Goal: Task Accomplishment & Management: Use online tool/utility

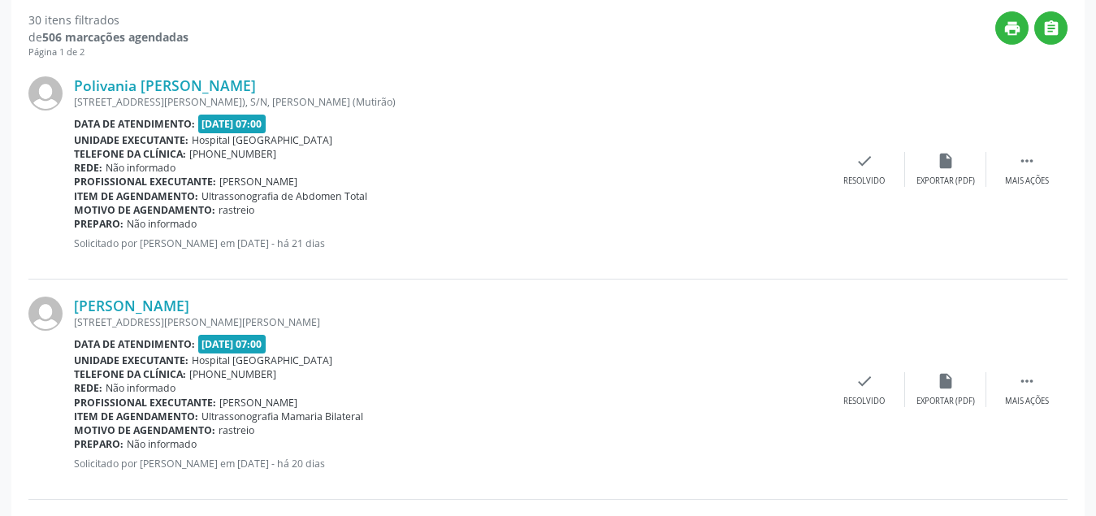
scroll to position [347, 0]
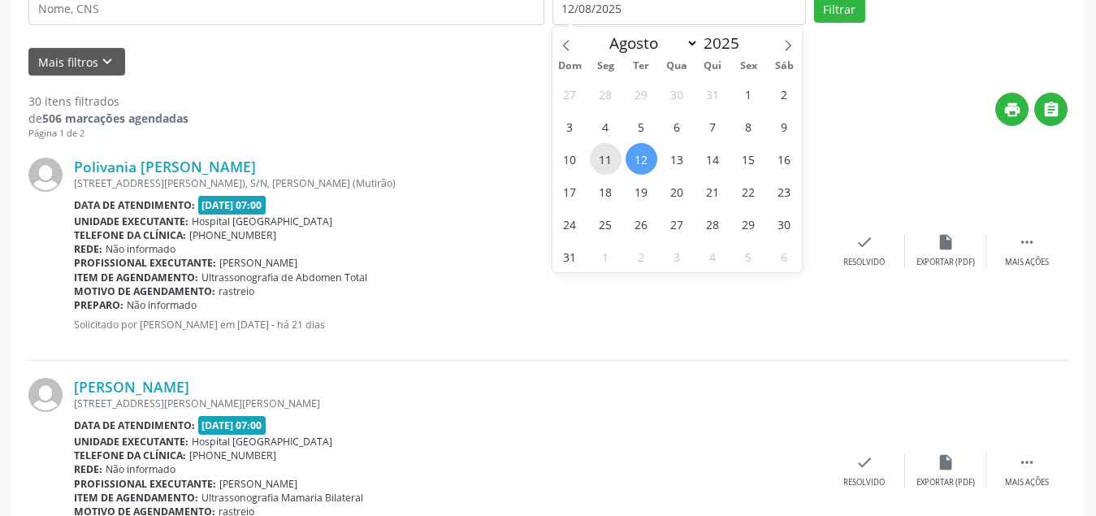
click at [598, 156] on span "11" at bounding box center [606, 159] width 32 height 32
type input "[DATE]"
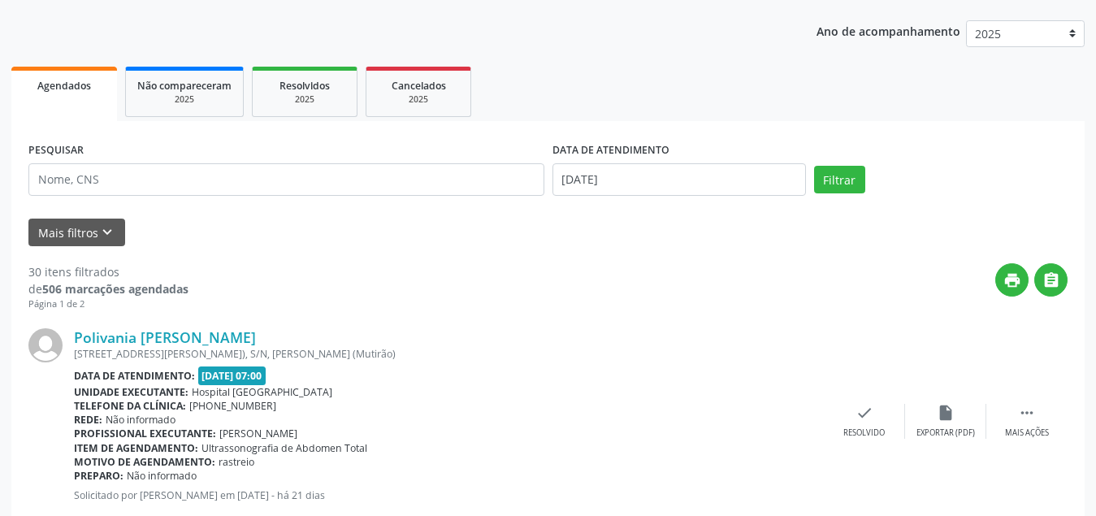
scroll to position [95, 0]
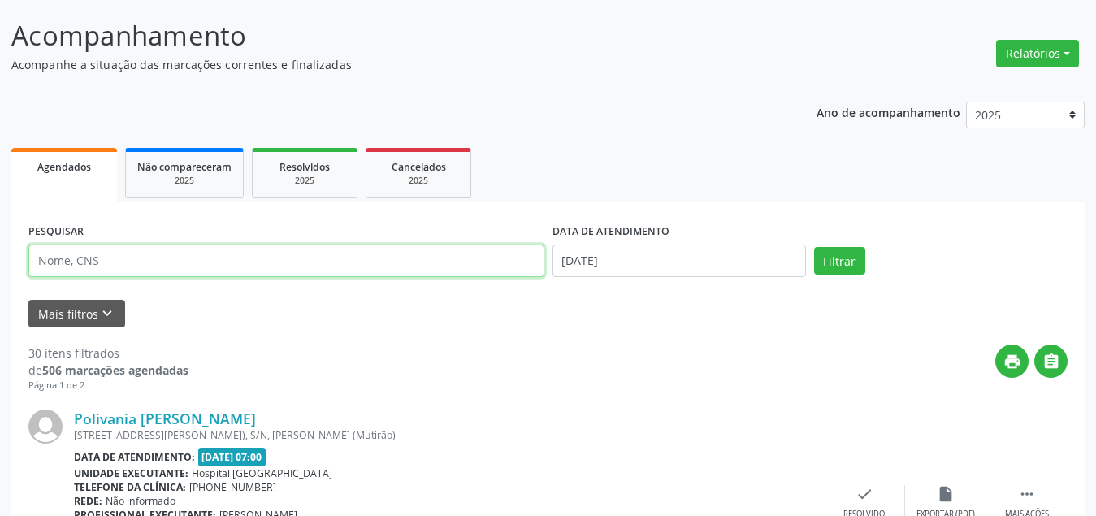
click at [473, 252] on input "text" at bounding box center [286, 261] width 516 height 32
type input "[PERSON_NAME]"
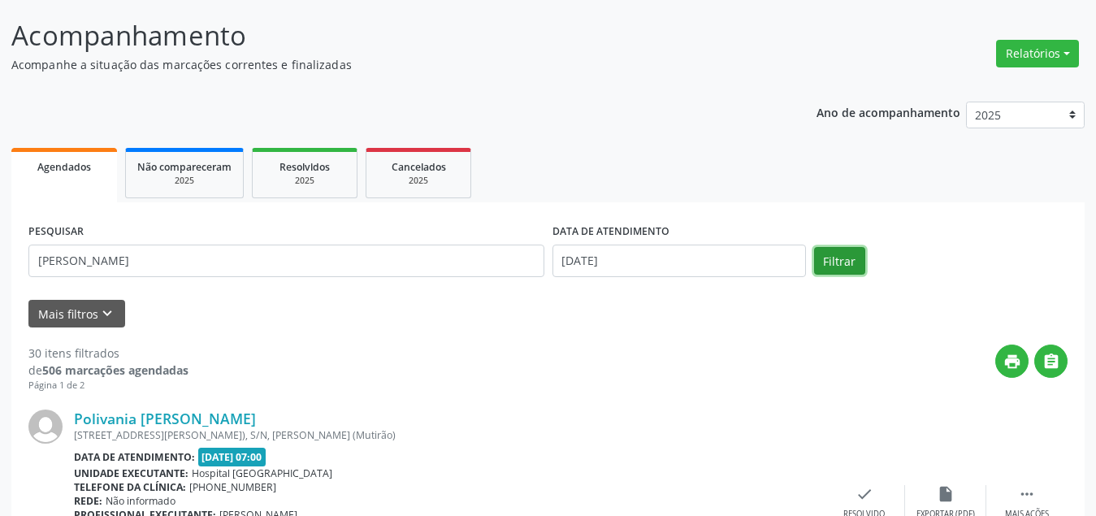
click at [854, 258] on button "Filtrar" at bounding box center [839, 261] width 51 height 28
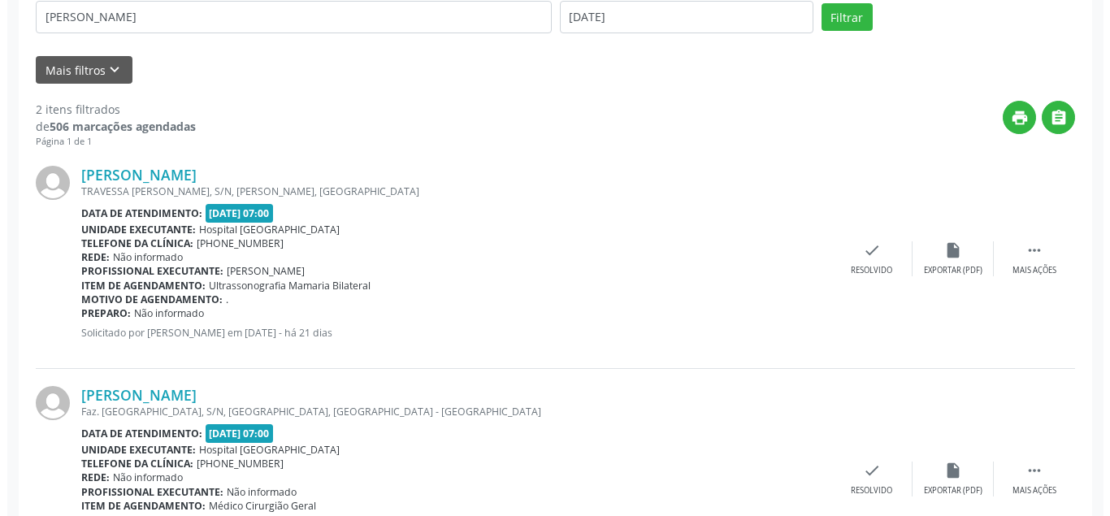
scroll to position [420, 0]
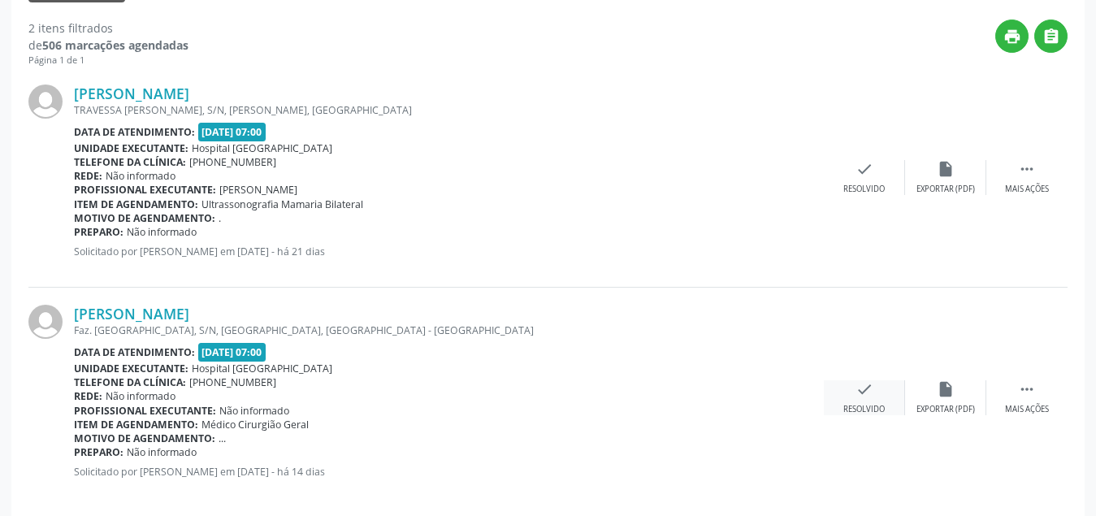
click at [858, 386] on icon "check" at bounding box center [864, 389] width 18 height 18
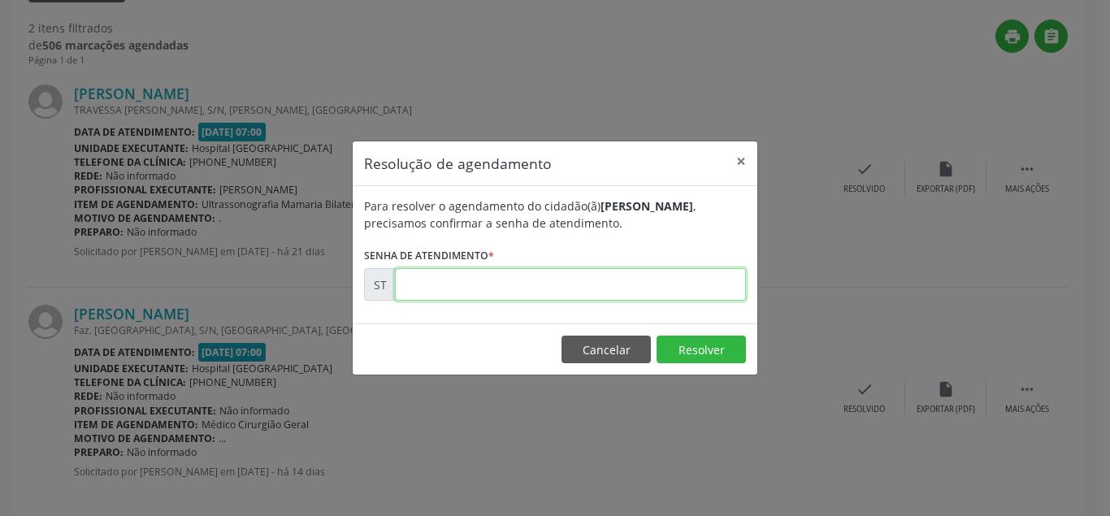
click at [666, 287] on input "text" at bounding box center [570, 284] width 351 height 32
type input "00013587"
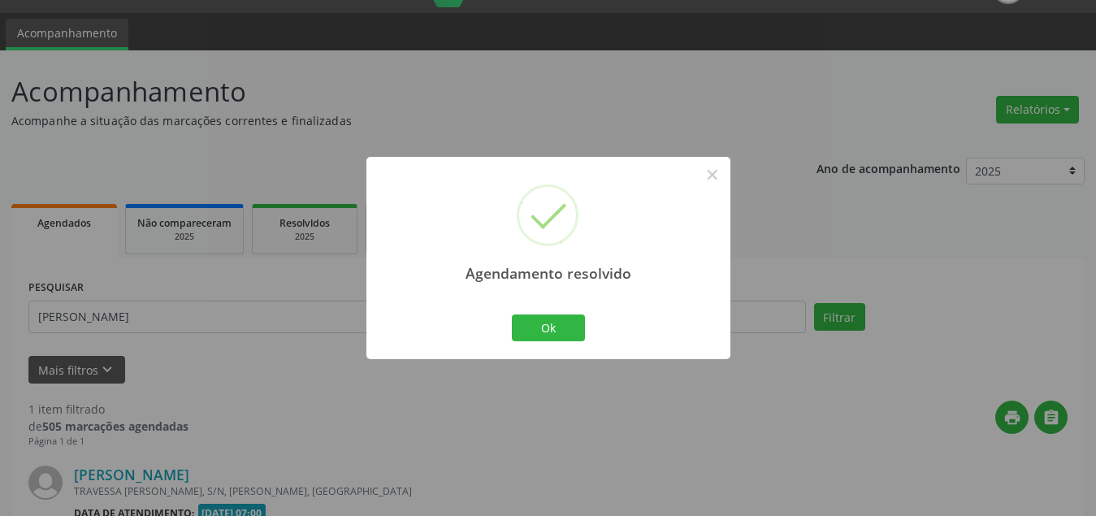
scroll to position [219, 0]
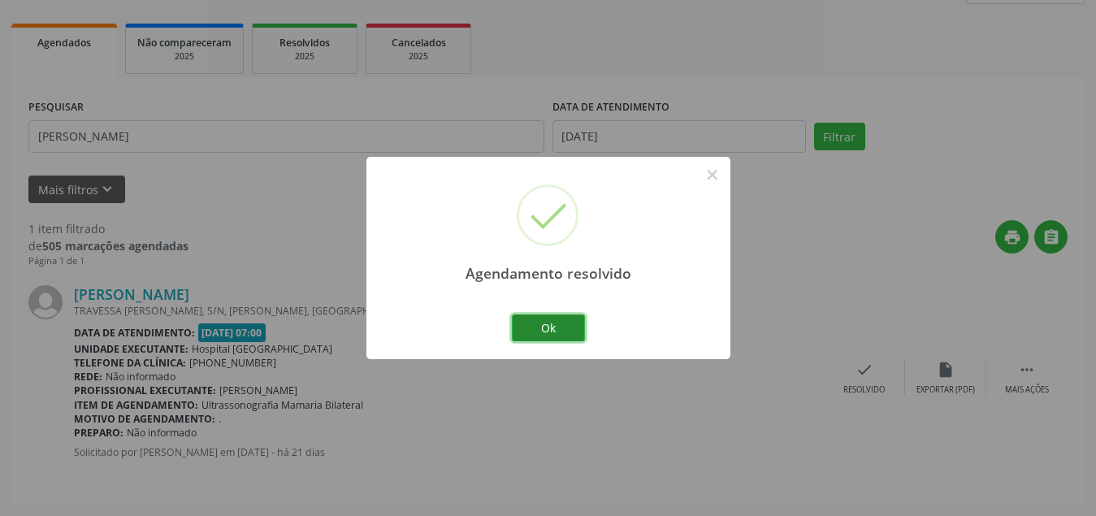
click at [553, 322] on button "Ok" at bounding box center [548, 328] width 73 height 28
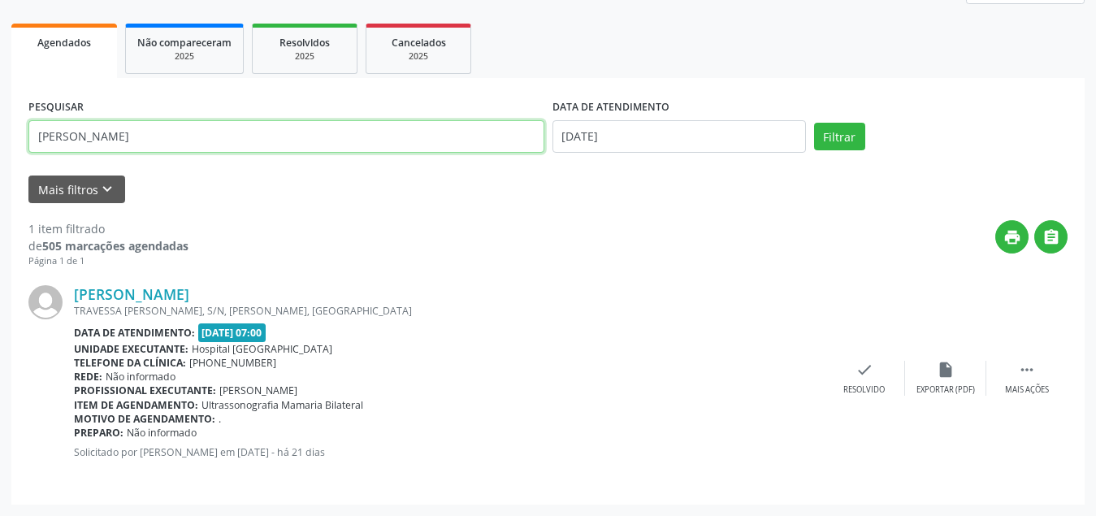
click at [285, 144] on input "[PERSON_NAME]" at bounding box center [286, 136] width 516 height 32
type input "m"
type input "[PERSON_NAME]"
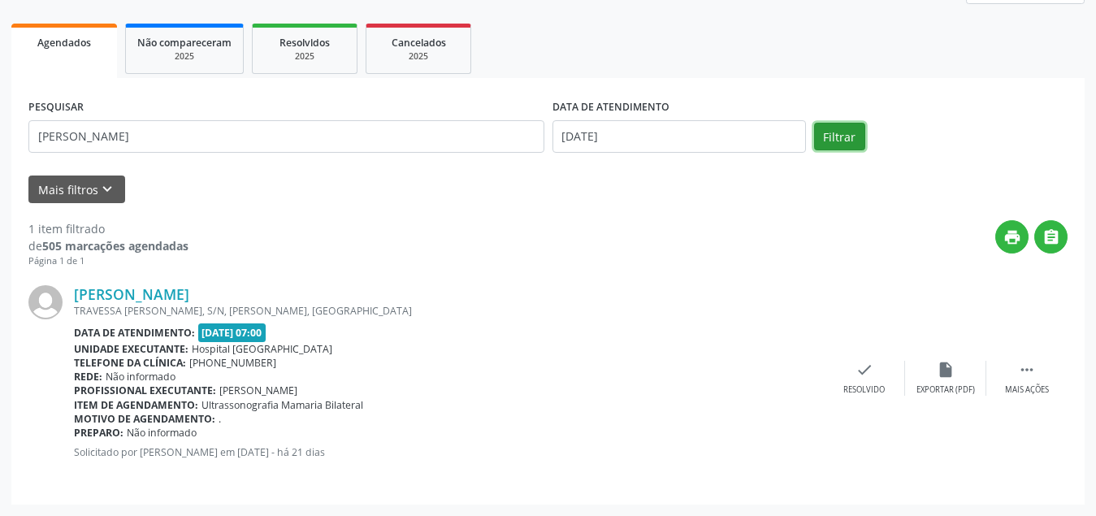
click at [833, 137] on button "Filtrar" at bounding box center [839, 137] width 51 height 28
click at [855, 374] on icon "check" at bounding box center [864, 370] width 18 height 18
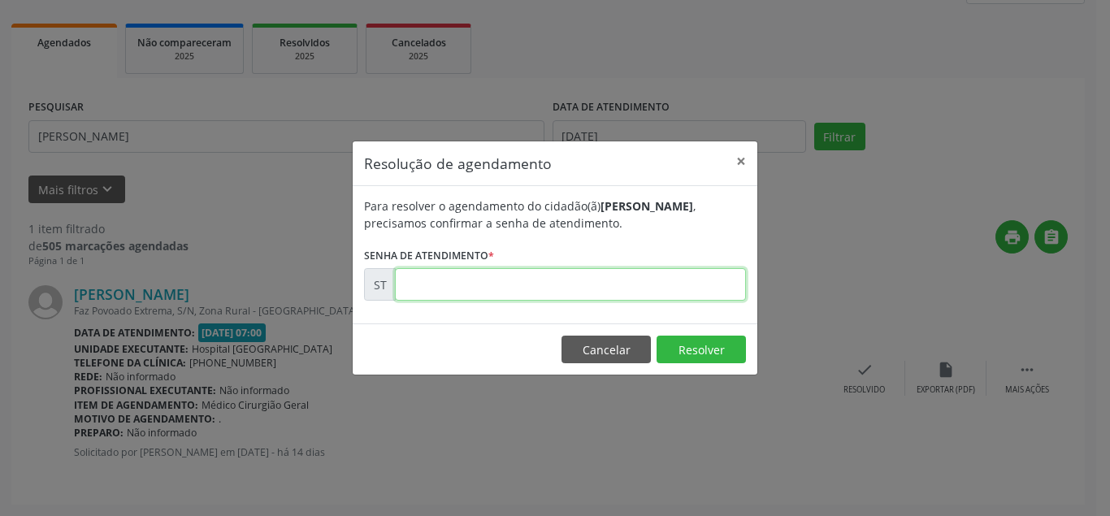
click at [544, 297] on input "text" at bounding box center [570, 284] width 351 height 32
type input "00013496"
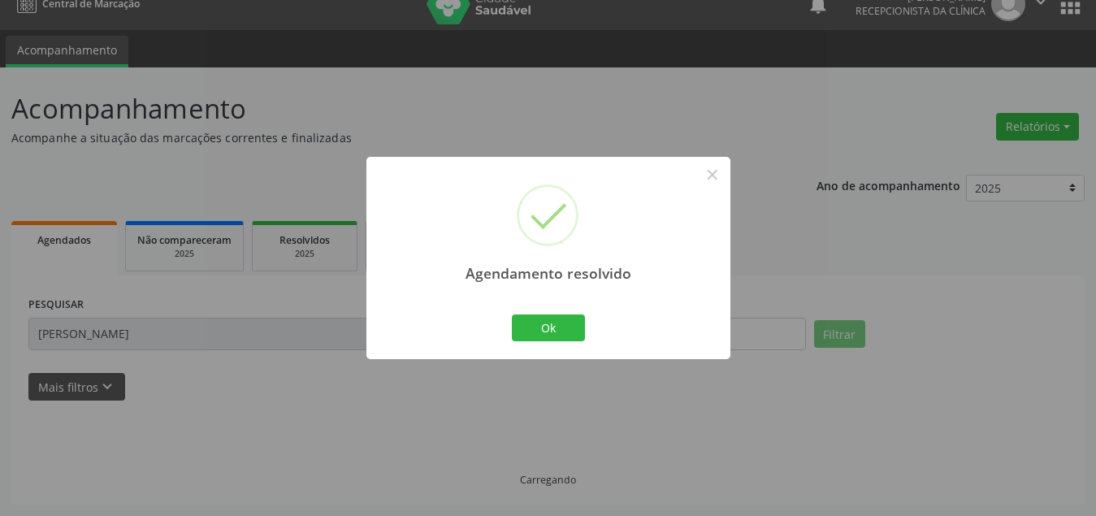
scroll to position [39, 0]
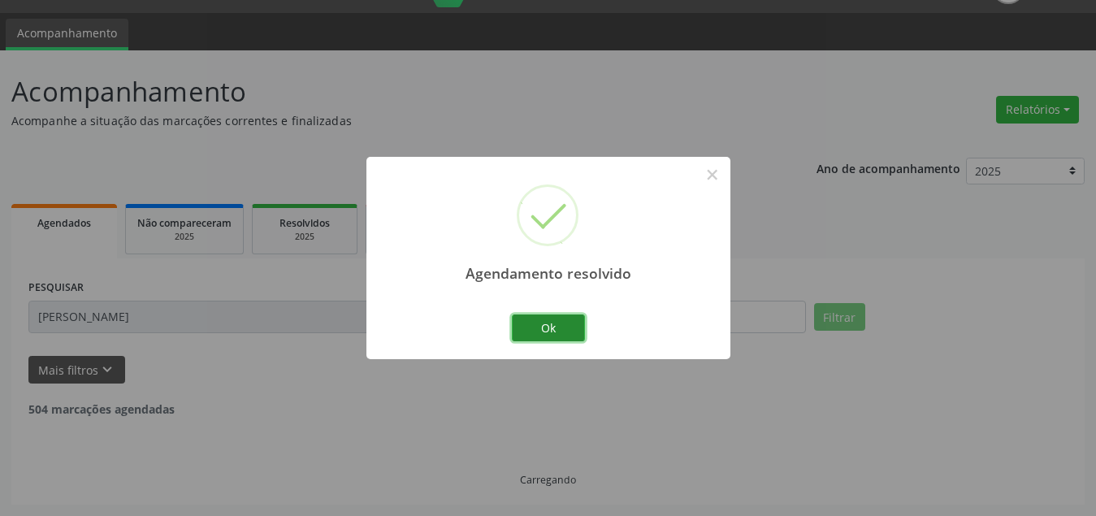
click at [560, 334] on button "Ok" at bounding box center [548, 328] width 73 height 28
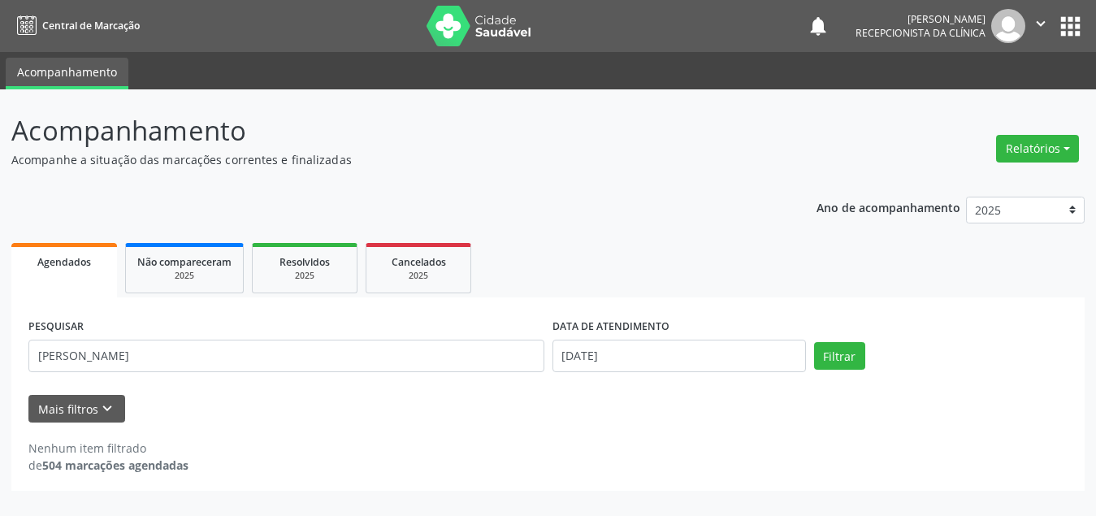
scroll to position [0, 0]
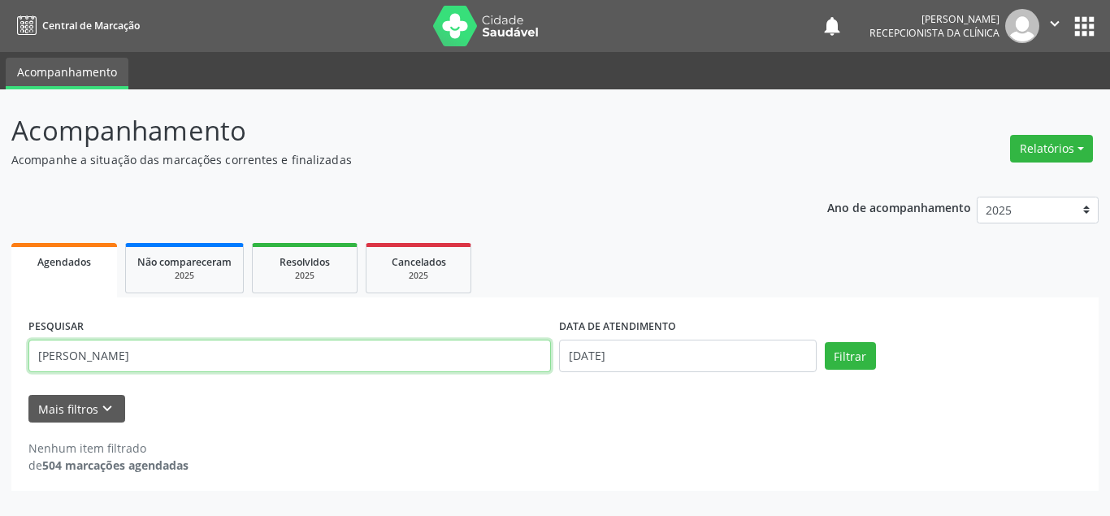
click at [431, 346] on input "[PERSON_NAME]" at bounding box center [289, 356] width 522 height 32
type input "r"
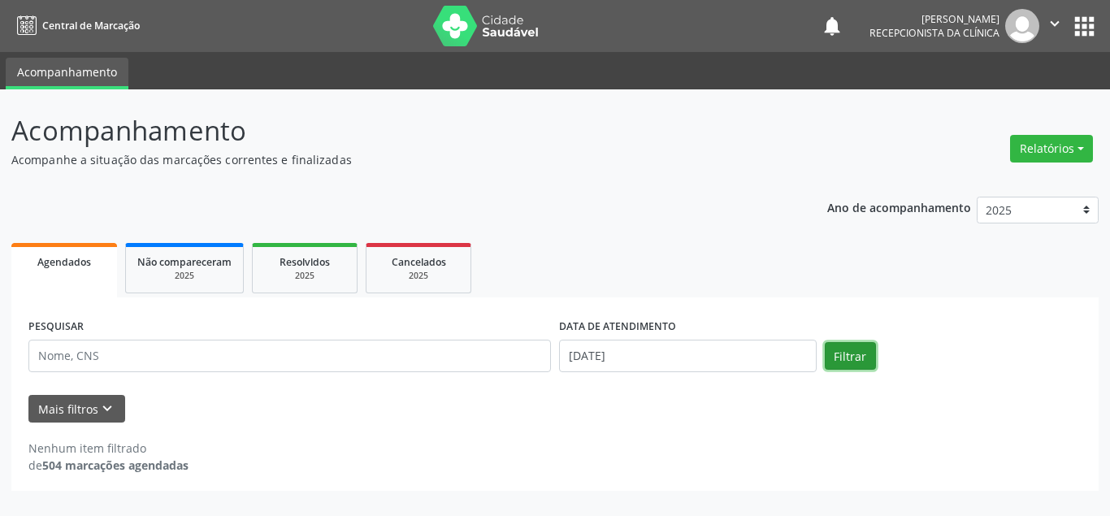
click at [868, 358] on button "Filtrar" at bounding box center [850, 356] width 51 height 28
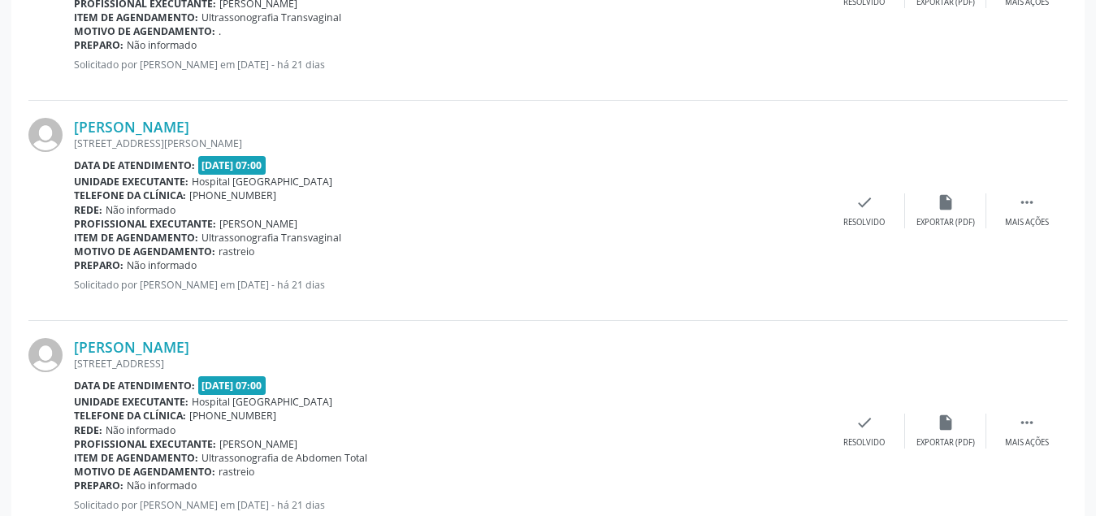
scroll to position [3348, 0]
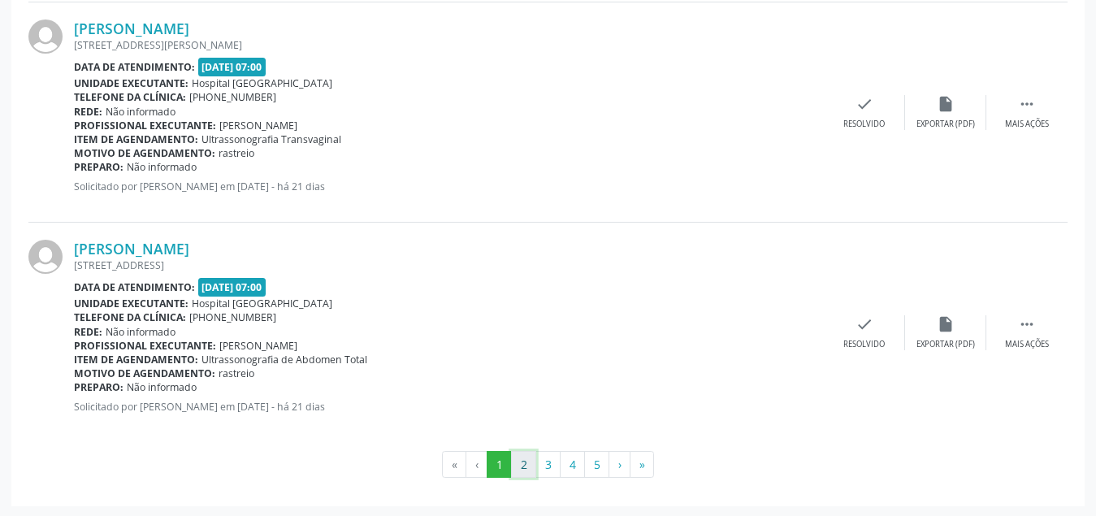
click at [526, 454] on button "2" at bounding box center [523, 465] width 25 height 28
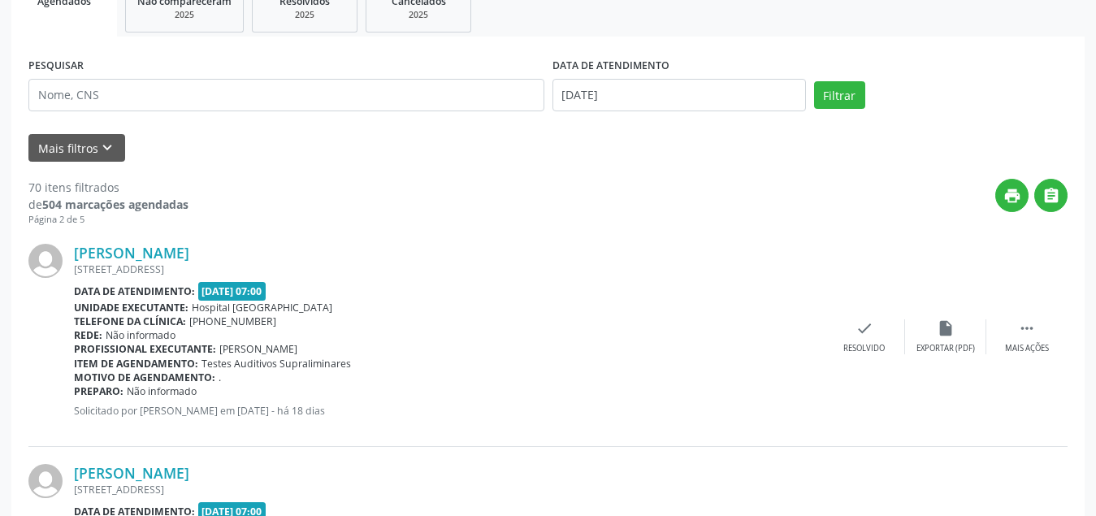
scroll to position [0, 0]
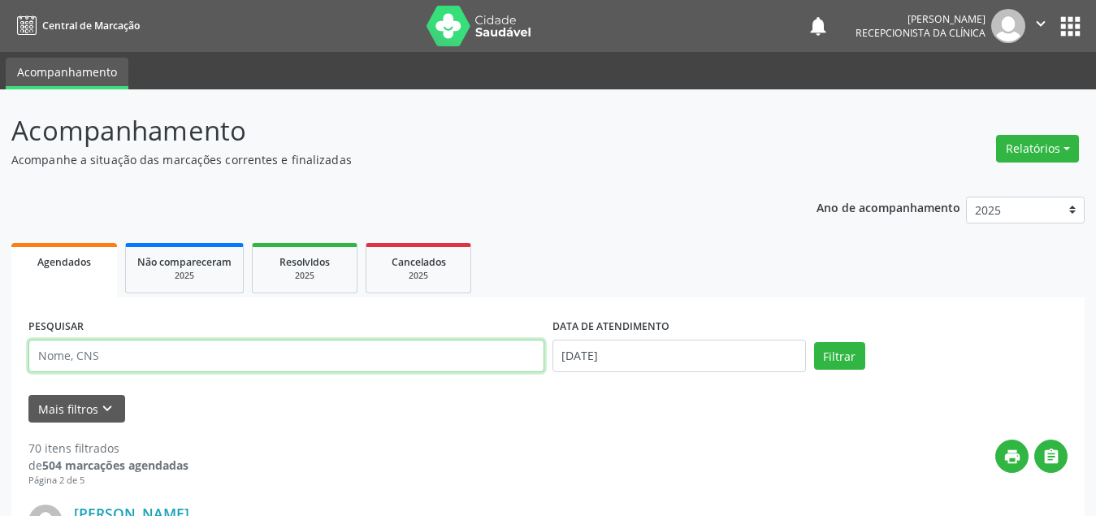
click at [125, 364] on input "text" at bounding box center [286, 356] width 516 height 32
type input "[PERSON_NAME]"
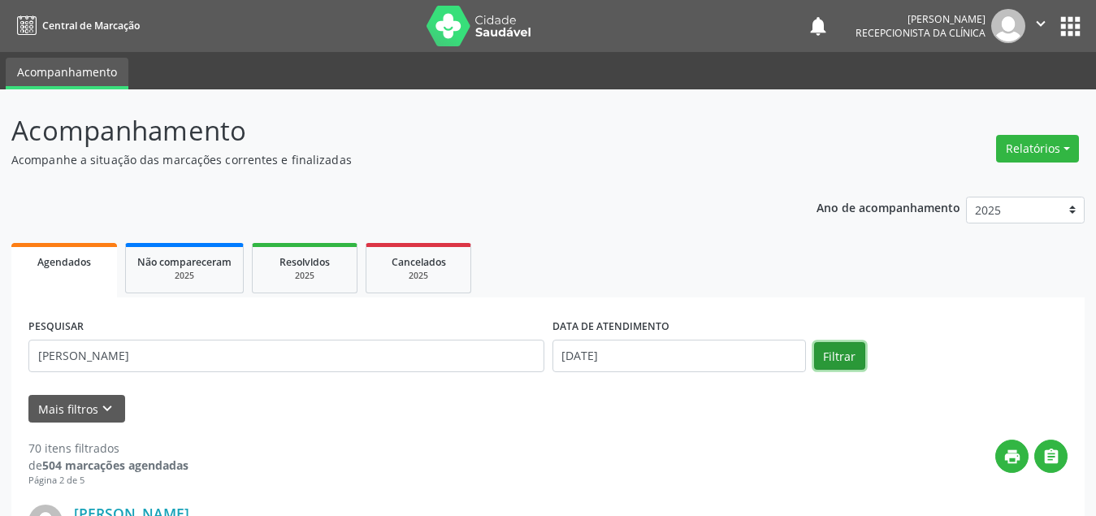
click at [850, 358] on button "Filtrar" at bounding box center [839, 356] width 51 height 28
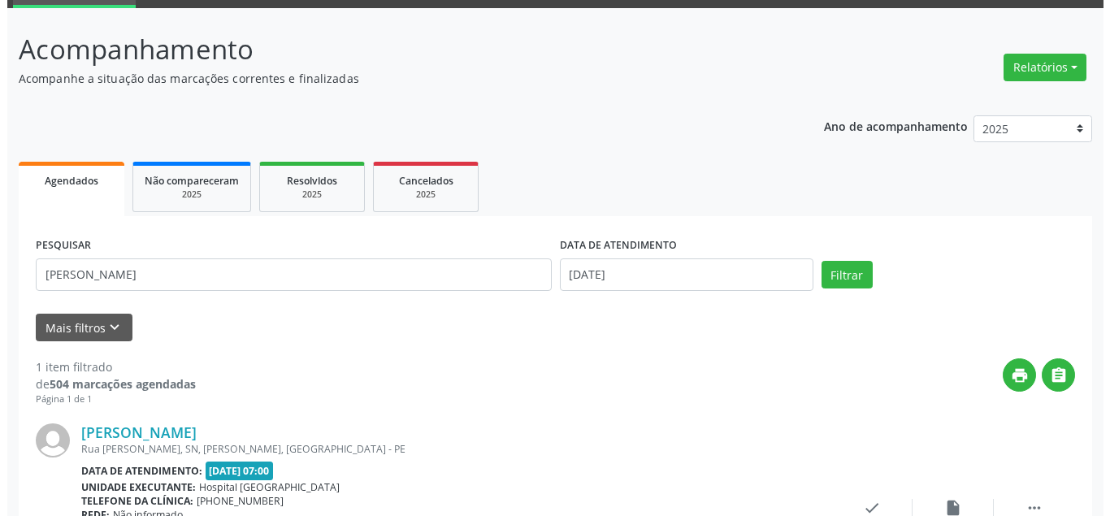
scroll to position [162, 0]
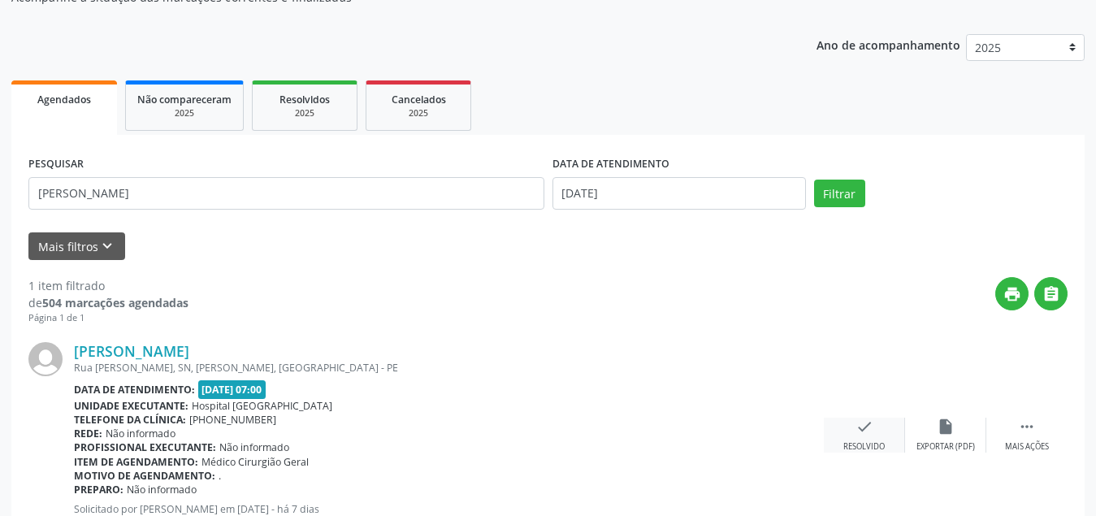
click at [875, 433] on div "check Resolvido" at bounding box center [864, 435] width 81 height 35
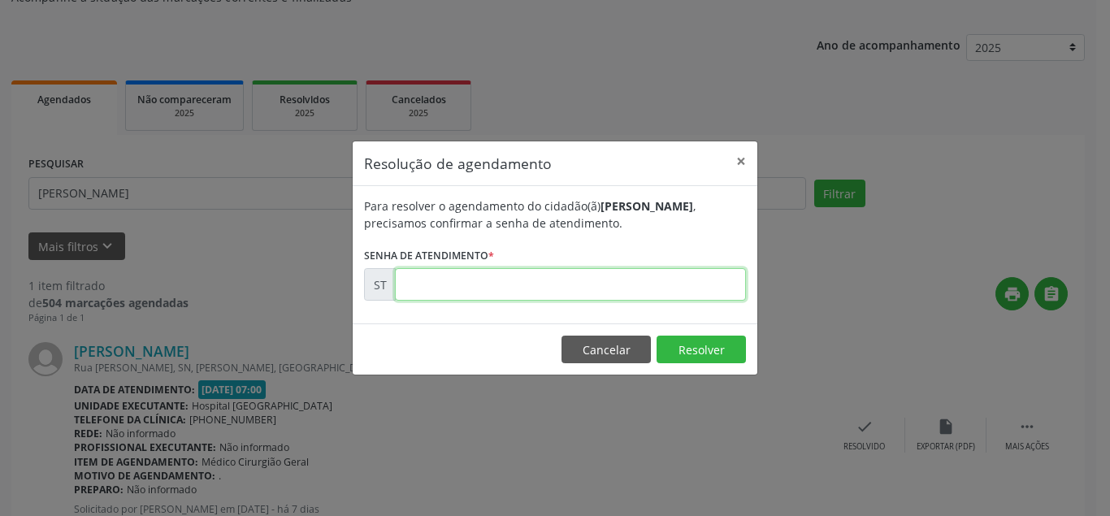
click at [556, 285] on input "text" at bounding box center [570, 284] width 351 height 32
type input "00015002"
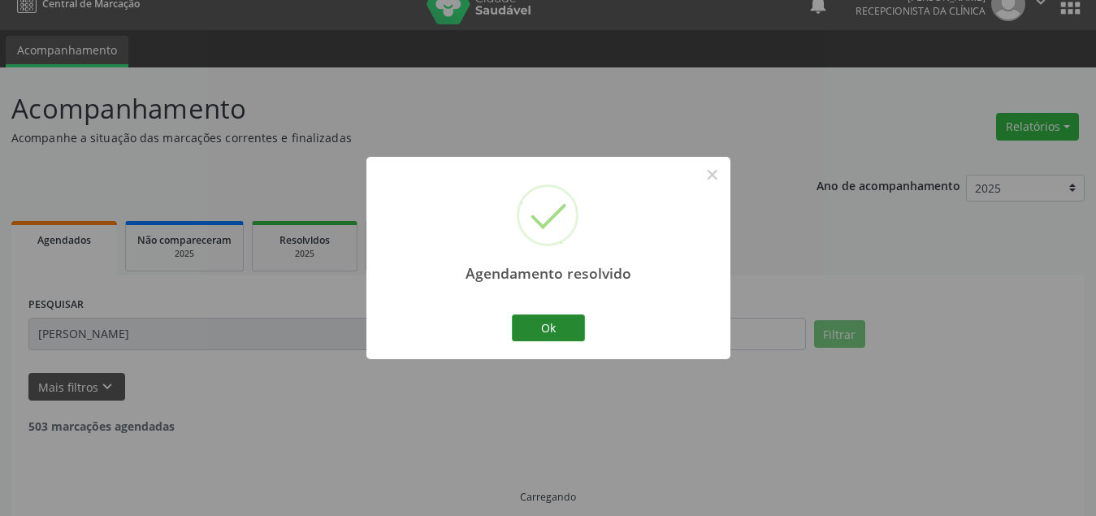
scroll to position [39, 0]
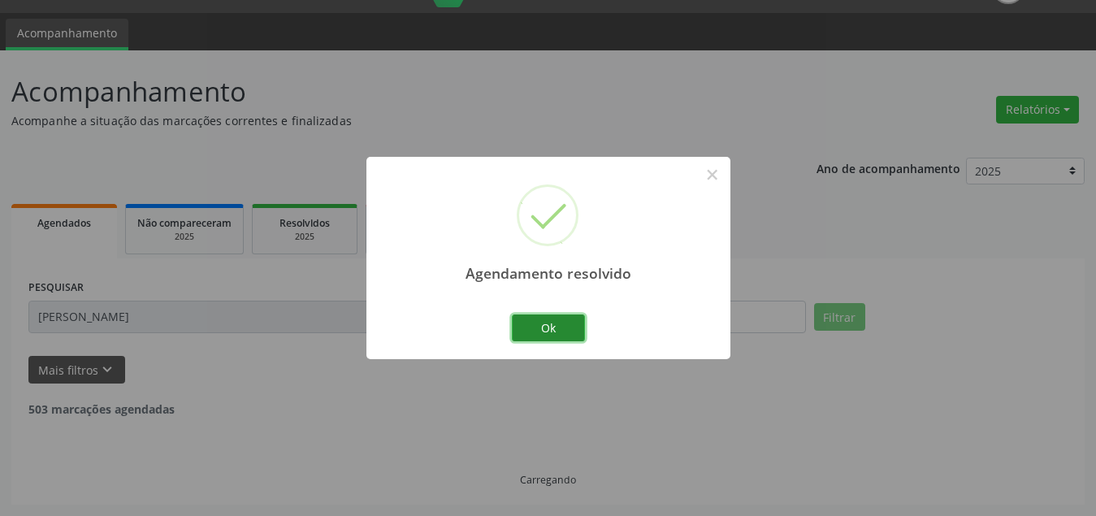
click at [557, 324] on button "Ok" at bounding box center [548, 328] width 73 height 28
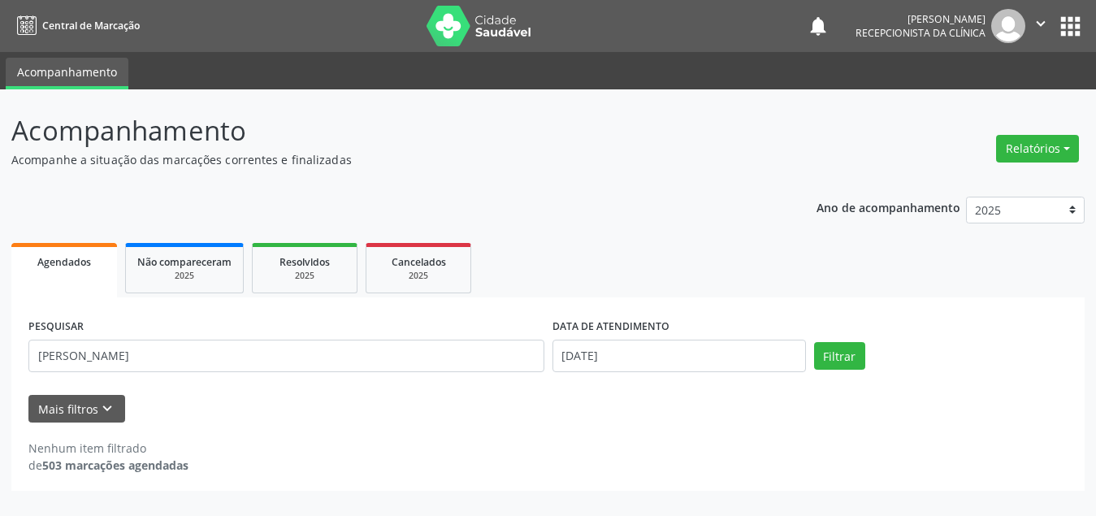
scroll to position [0, 0]
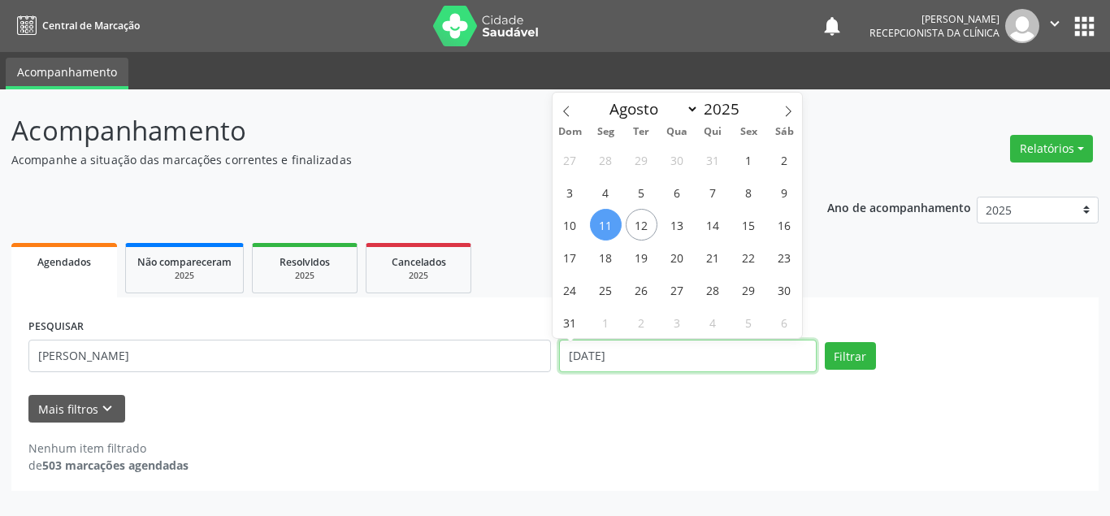
click at [752, 360] on input "[DATE]" at bounding box center [688, 356] width 258 height 32
click at [642, 227] on span "12" at bounding box center [642, 225] width 32 height 32
type input "12/08/2025"
click at [642, 227] on span "12" at bounding box center [642, 225] width 32 height 32
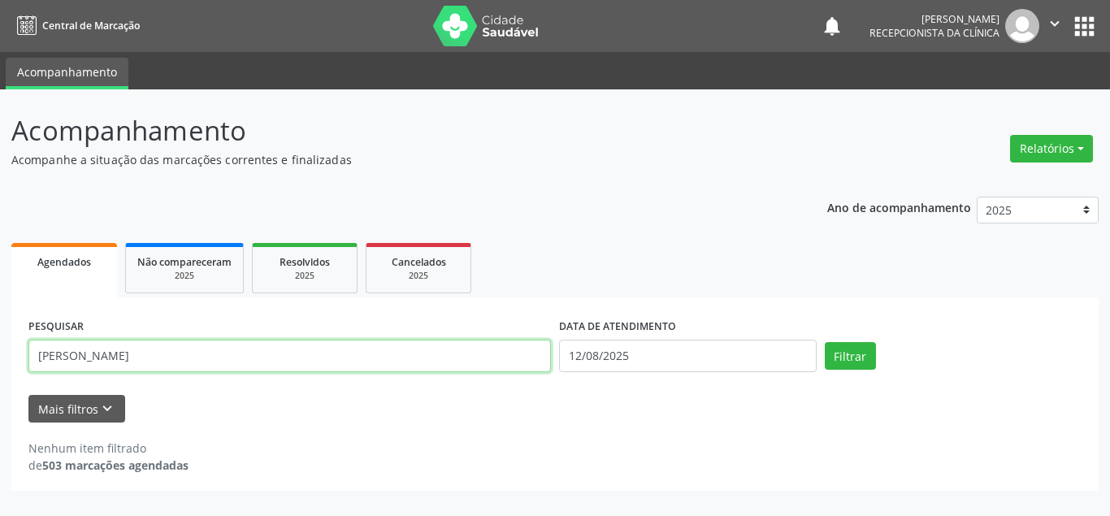
click at [288, 349] on input "[PERSON_NAME]" at bounding box center [289, 356] width 522 height 32
type input "a"
click at [825, 342] on button "Filtrar" at bounding box center [850, 356] width 51 height 28
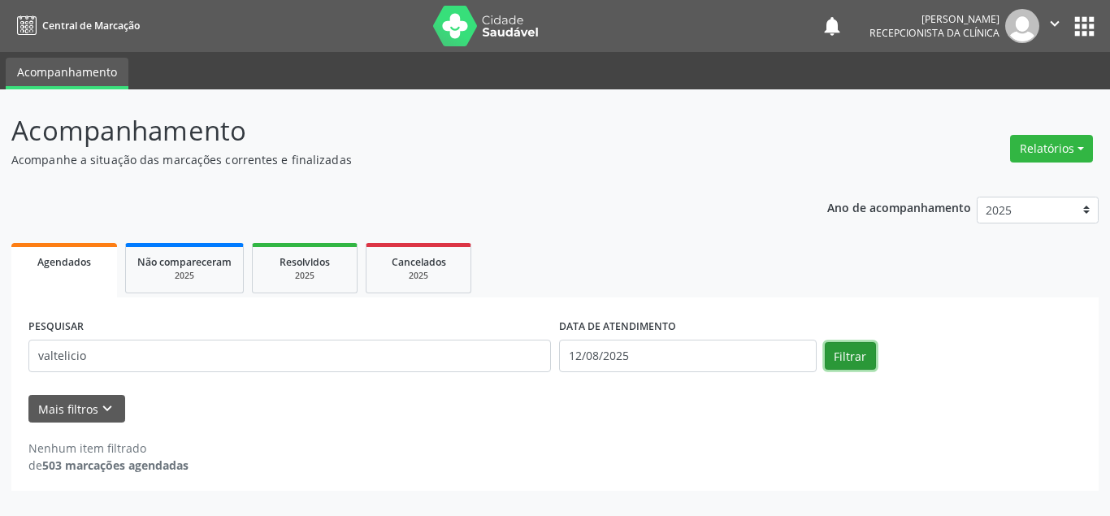
click at [849, 361] on button "Filtrar" at bounding box center [850, 356] width 51 height 28
click at [970, 348] on div "Filtrar" at bounding box center [953, 356] width 266 height 28
click at [868, 365] on button "Filtrar" at bounding box center [850, 356] width 51 height 28
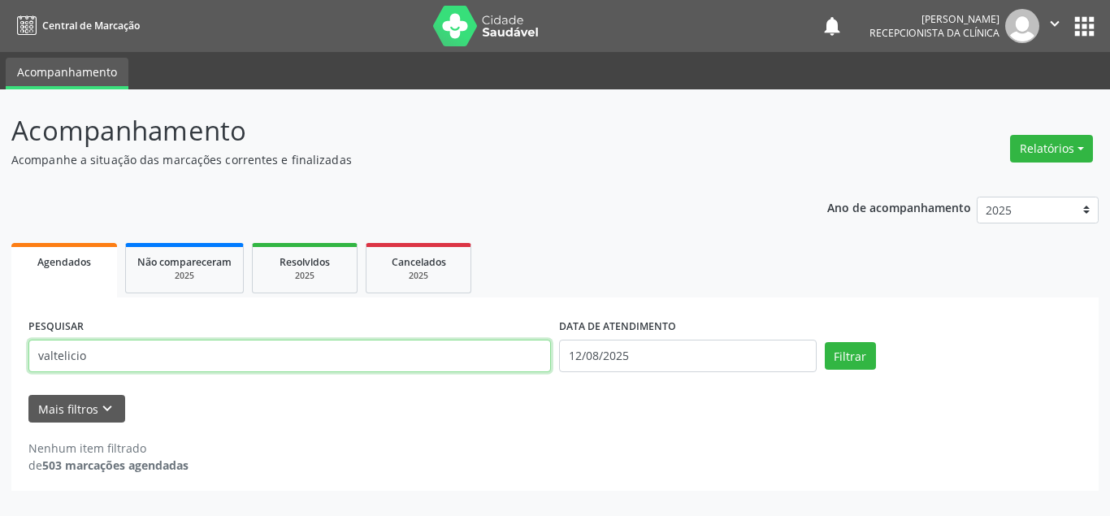
click at [194, 364] on input "valtelicio" at bounding box center [289, 356] width 522 height 32
type input "v"
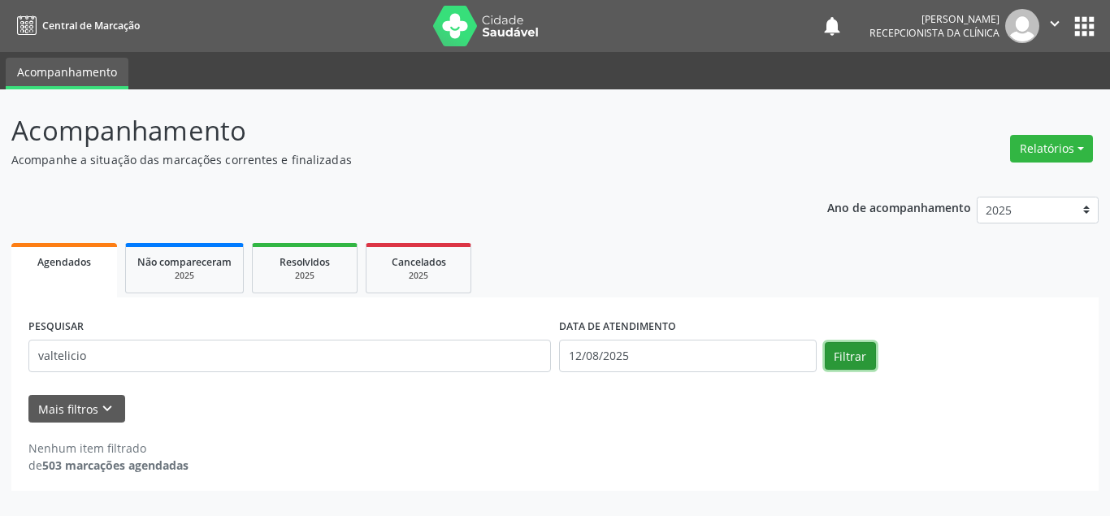
click at [850, 366] on button "Filtrar" at bounding box center [850, 356] width 51 height 28
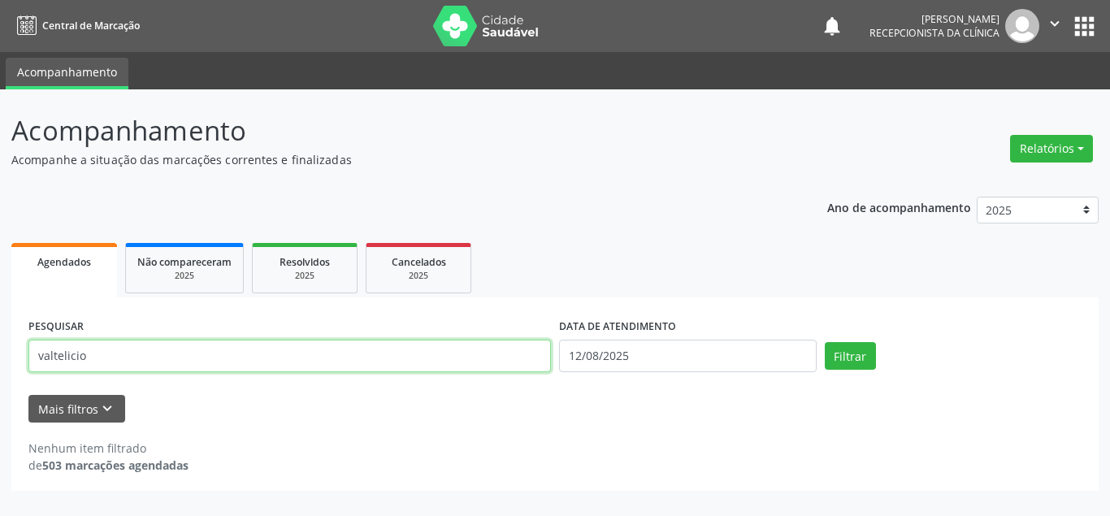
click at [142, 357] on input "valtelicio" at bounding box center [289, 356] width 522 height 32
type input "v"
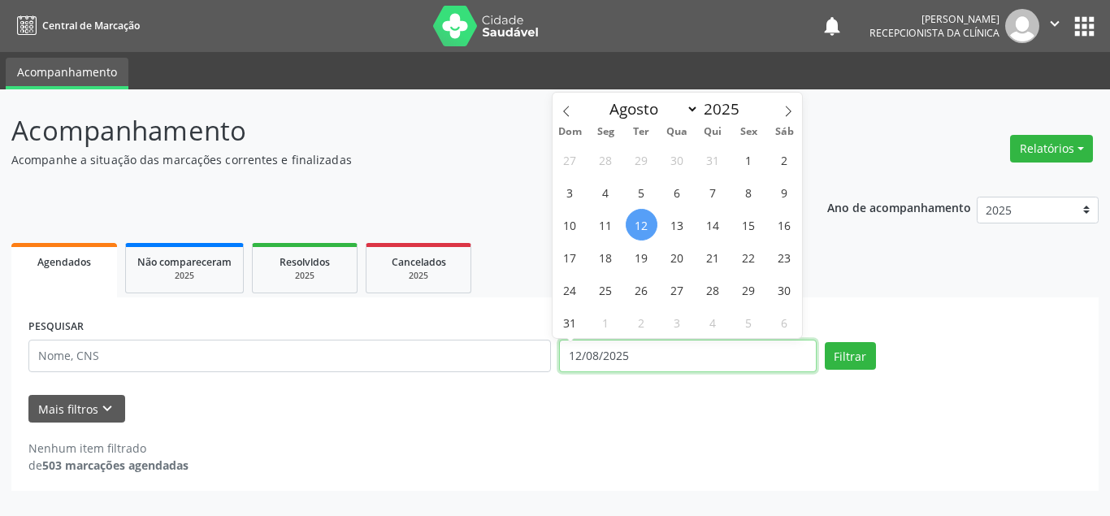
click at [654, 344] on input "12/08/2025" at bounding box center [688, 356] width 258 height 32
click at [613, 265] on span "18" at bounding box center [606, 257] width 32 height 32
type input "[DATE]"
click at [599, 252] on span "18" at bounding box center [606, 257] width 32 height 32
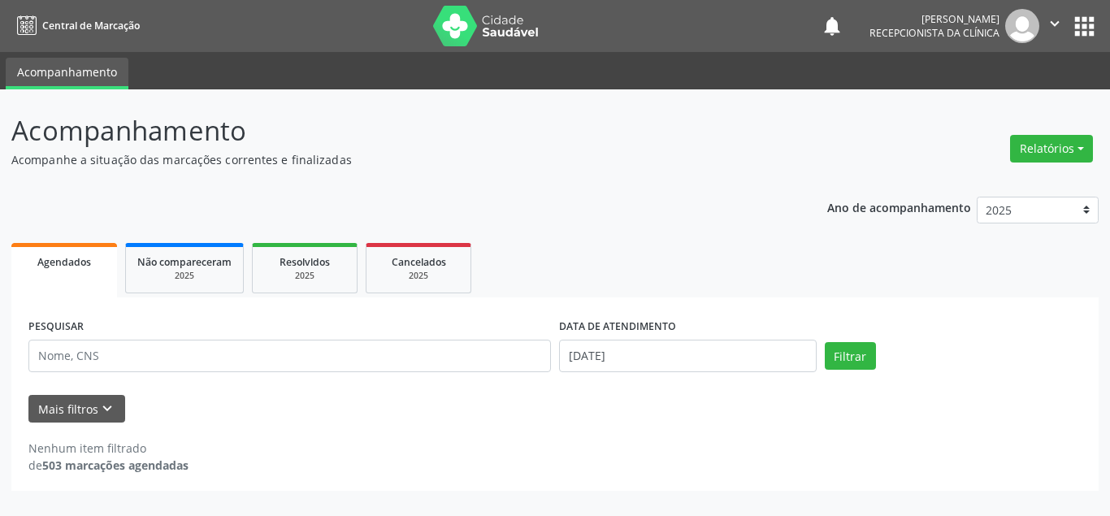
click at [599, 252] on ul "Agendados Não compareceram 2025 Resolvidos 2025 Cancelados 2025" at bounding box center [554, 268] width 1087 height 58
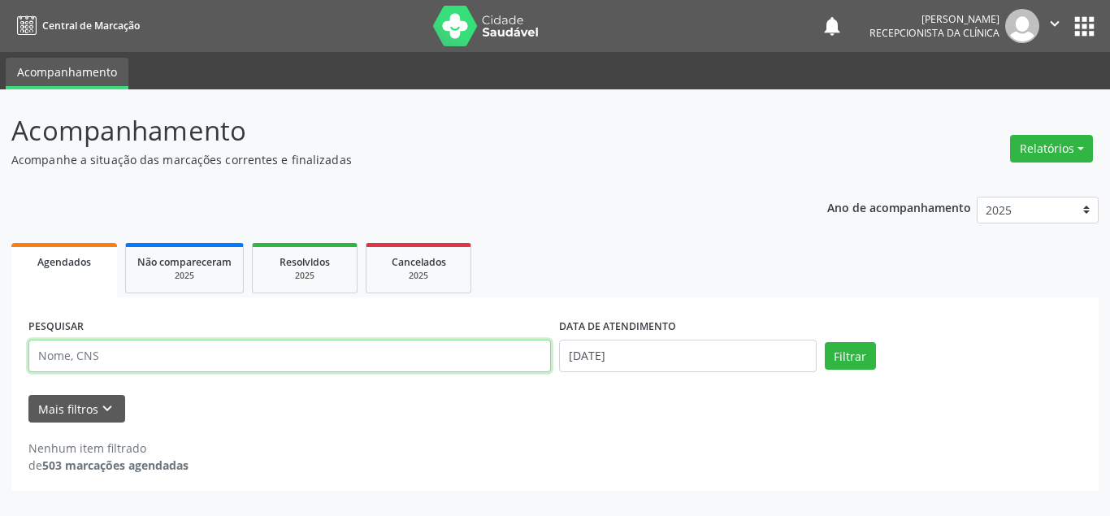
click at [292, 364] on input "text" at bounding box center [289, 356] width 522 height 32
type input "[PERSON_NAME]"
click at [825, 342] on button "Filtrar" at bounding box center [850, 356] width 51 height 28
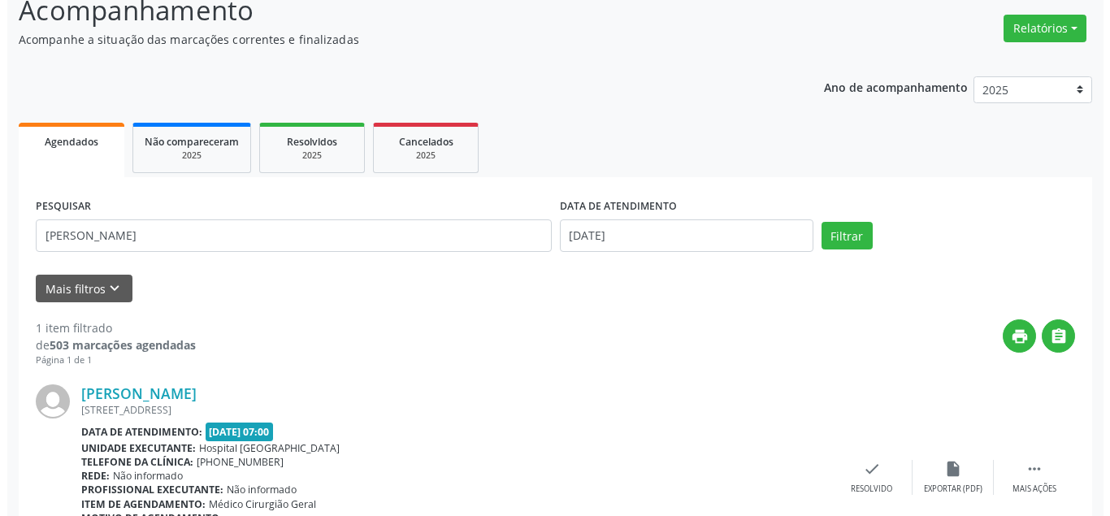
scroll to position [201, 0]
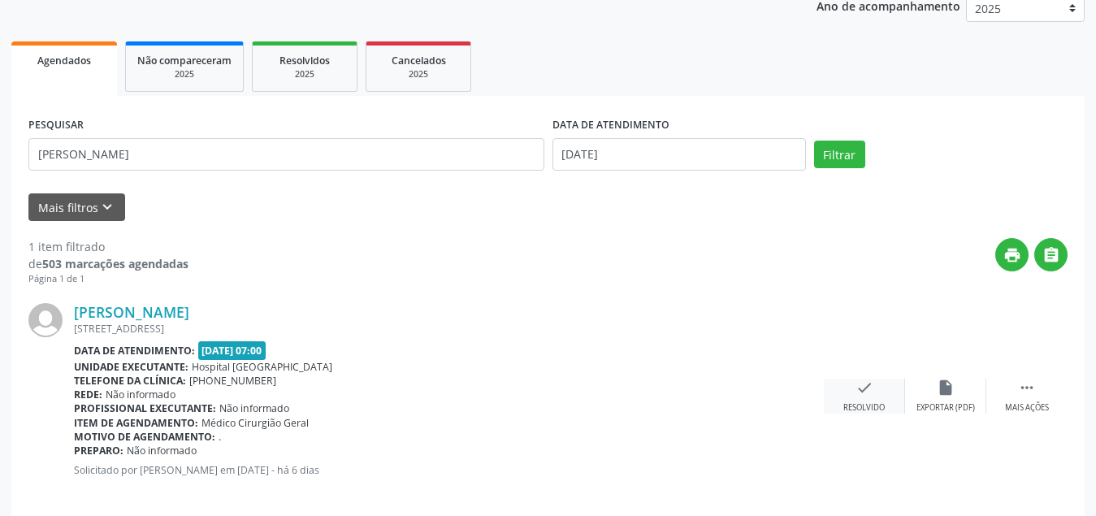
click at [861, 393] on icon "check" at bounding box center [864, 388] width 18 height 18
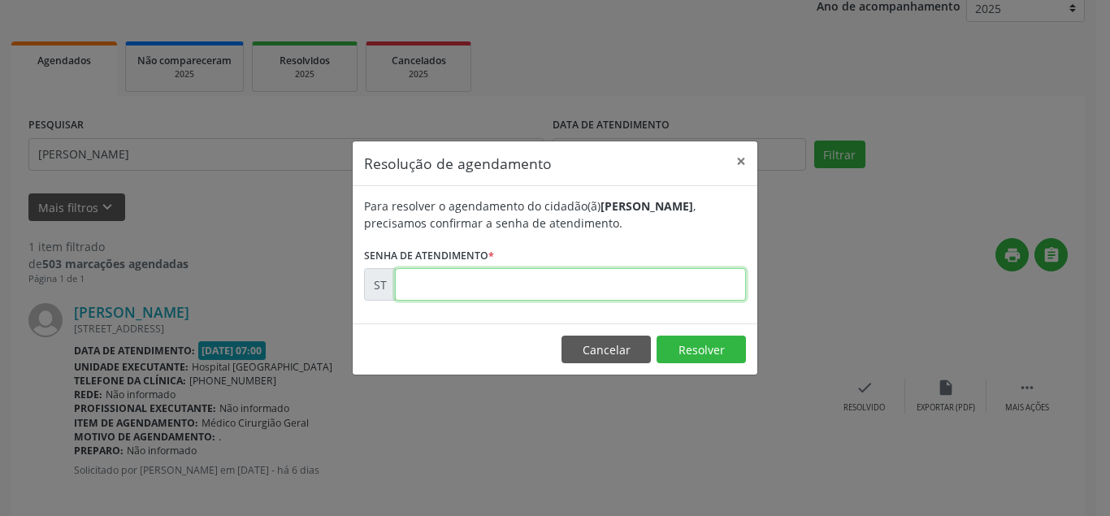
click at [427, 279] on input "text" at bounding box center [570, 284] width 351 height 32
type input "00015295"
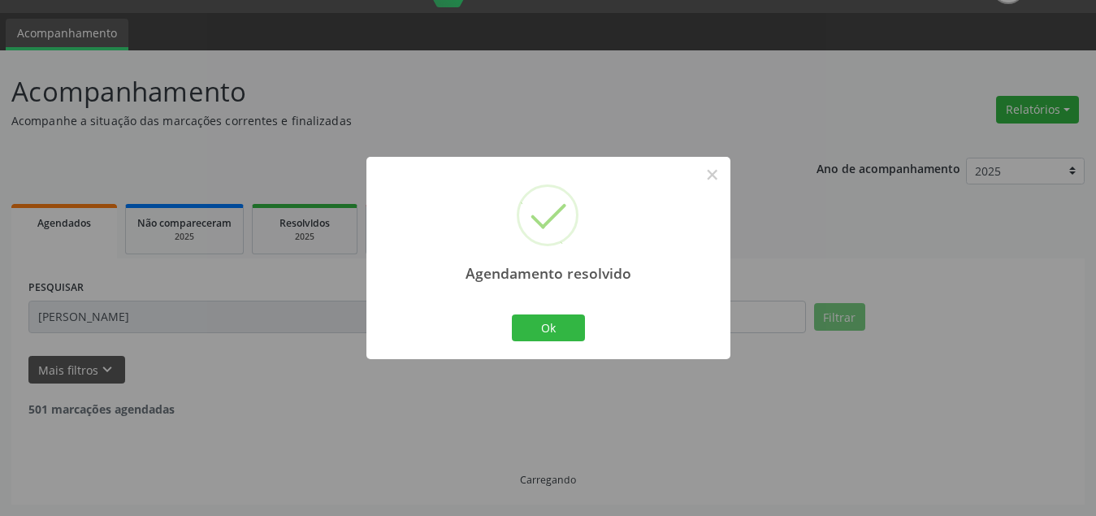
scroll to position [0, 0]
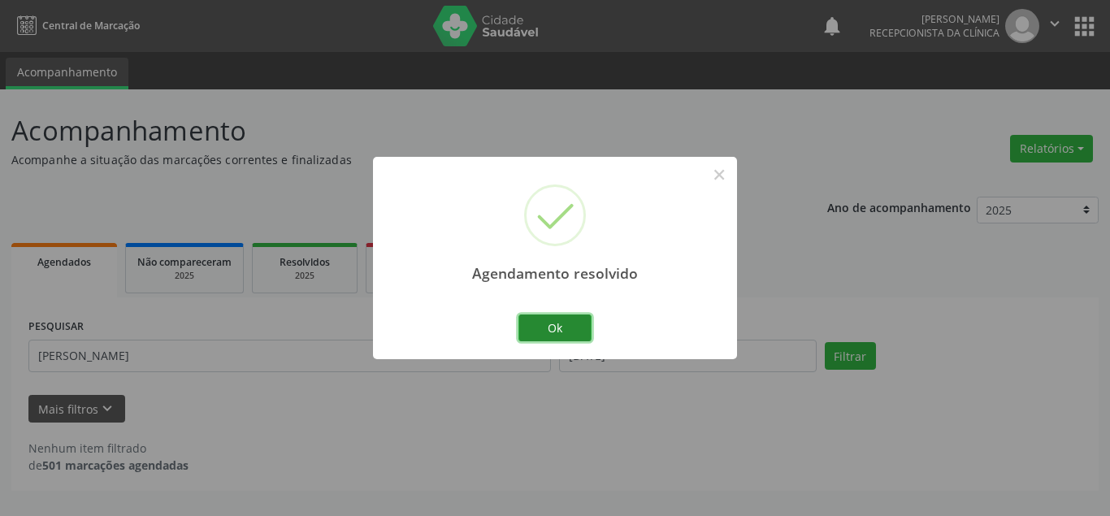
click at [565, 329] on button "Ok" at bounding box center [554, 328] width 73 height 28
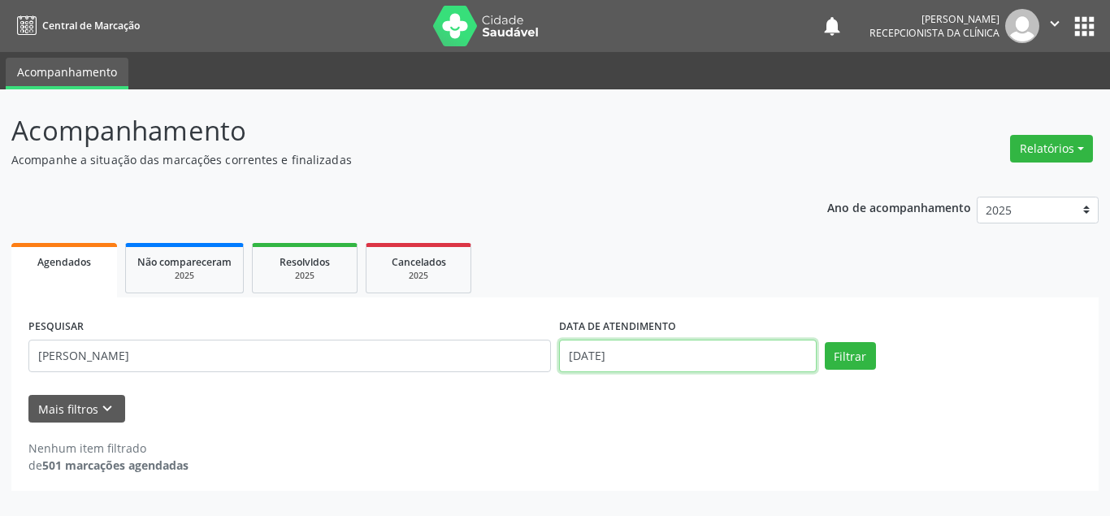
click at [643, 353] on input "[DATE]" at bounding box center [688, 356] width 258 height 32
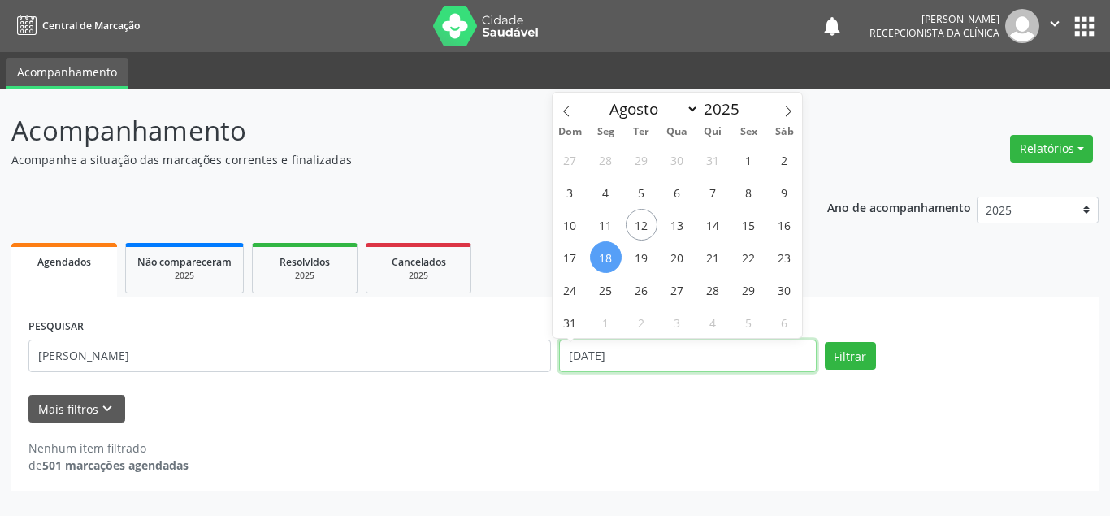
click at [643, 353] on input "[DATE]" at bounding box center [688, 356] width 258 height 32
click at [606, 227] on span "11" at bounding box center [606, 225] width 32 height 32
type input "[DATE]"
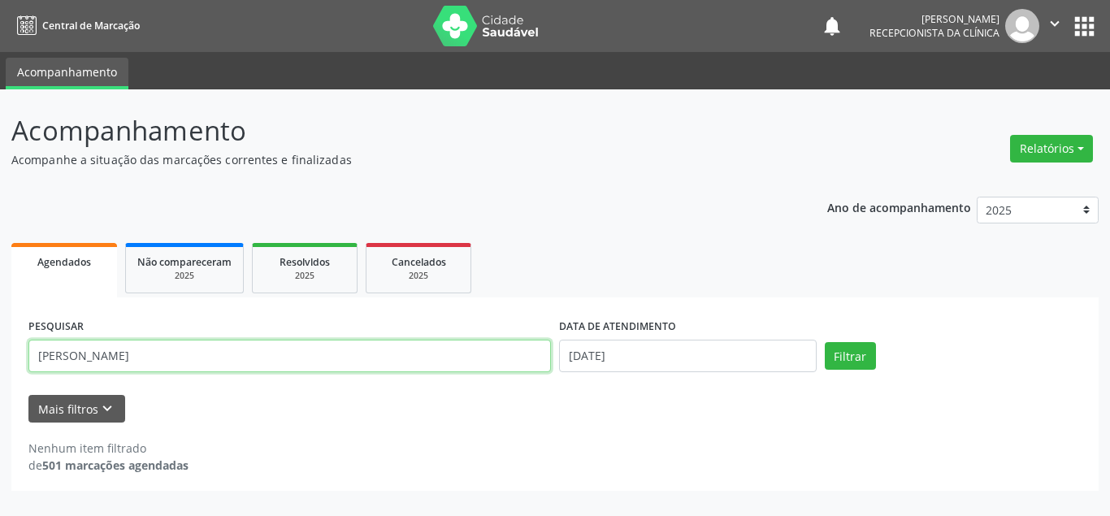
click at [465, 364] on input "[PERSON_NAME]" at bounding box center [289, 356] width 522 height 32
type input "N"
type input "ROSANGELA"
click at [825, 342] on button "Filtrar" at bounding box center [850, 356] width 51 height 28
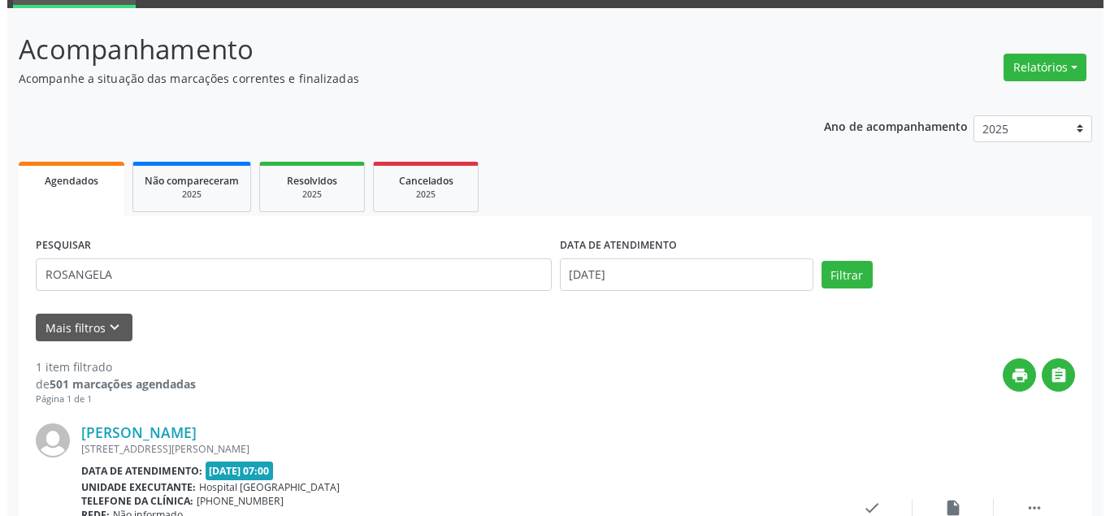
scroll to position [162, 0]
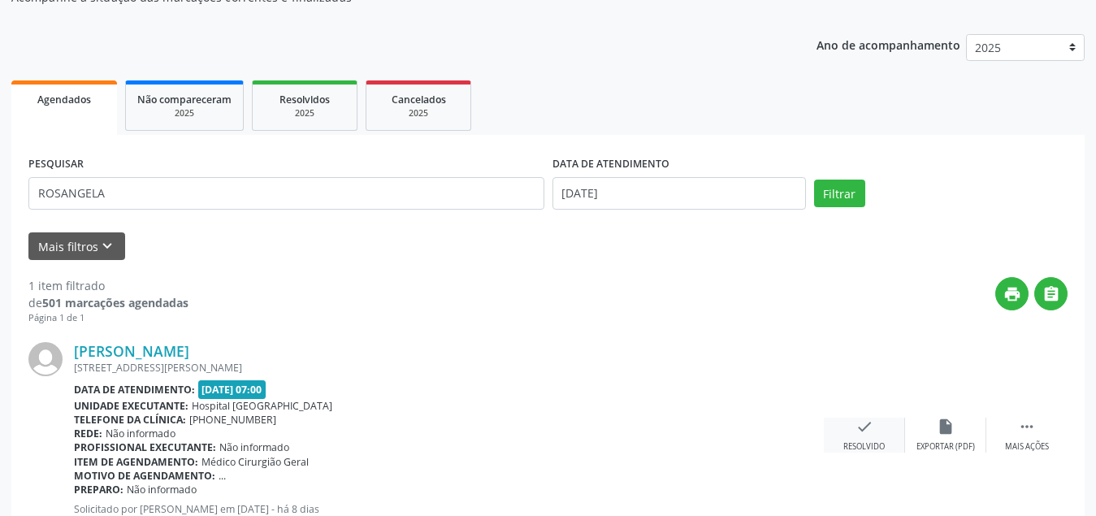
click at [863, 427] on icon "check" at bounding box center [864, 427] width 18 height 18
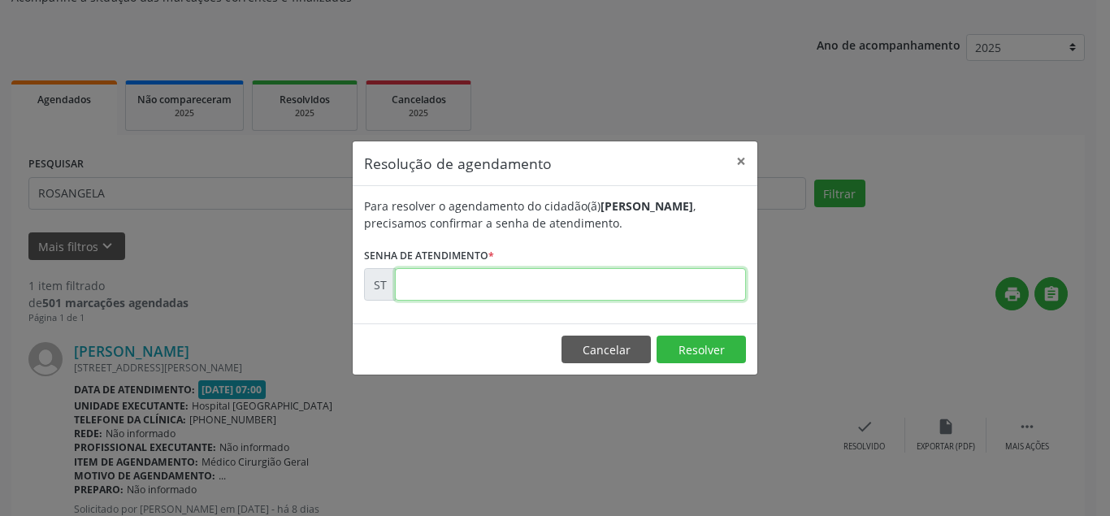
click at [651, 289] on input "text" at bounding box center [570, 284] width 351 height 32
type input "00014744"
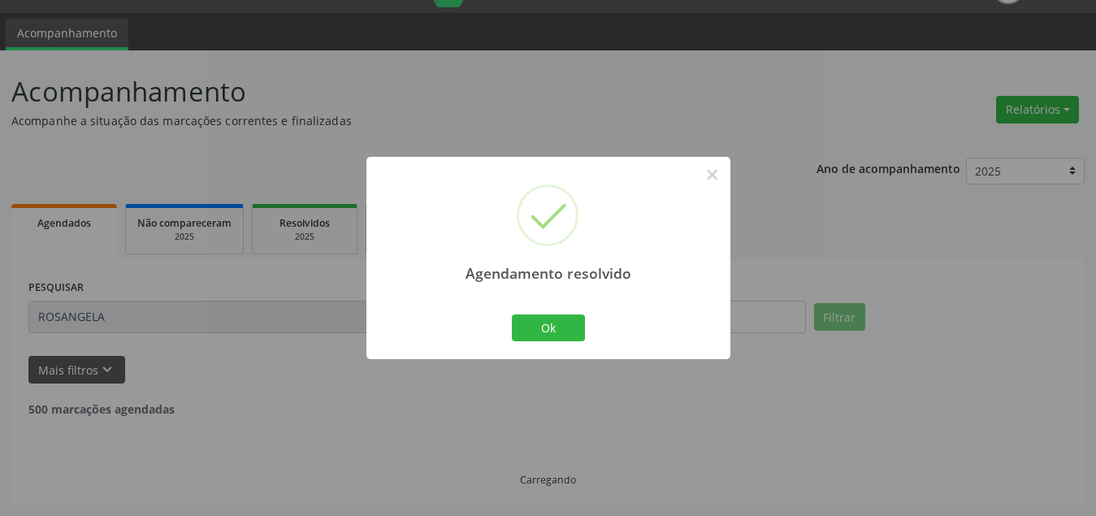
scroll to position [0, 0]
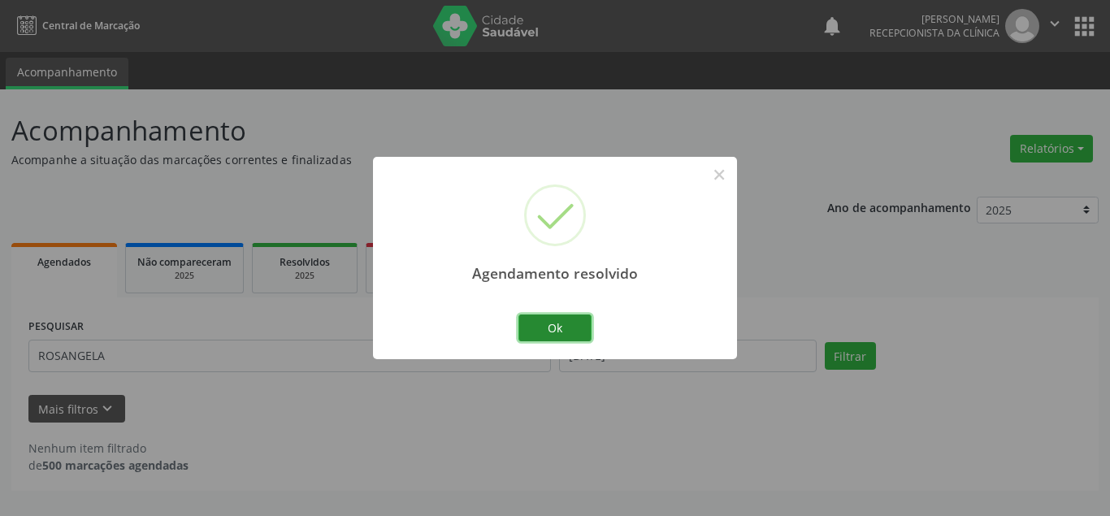
click at [557, 319] on button "Ok" at bounding box center [554, 328] width 73 height 28
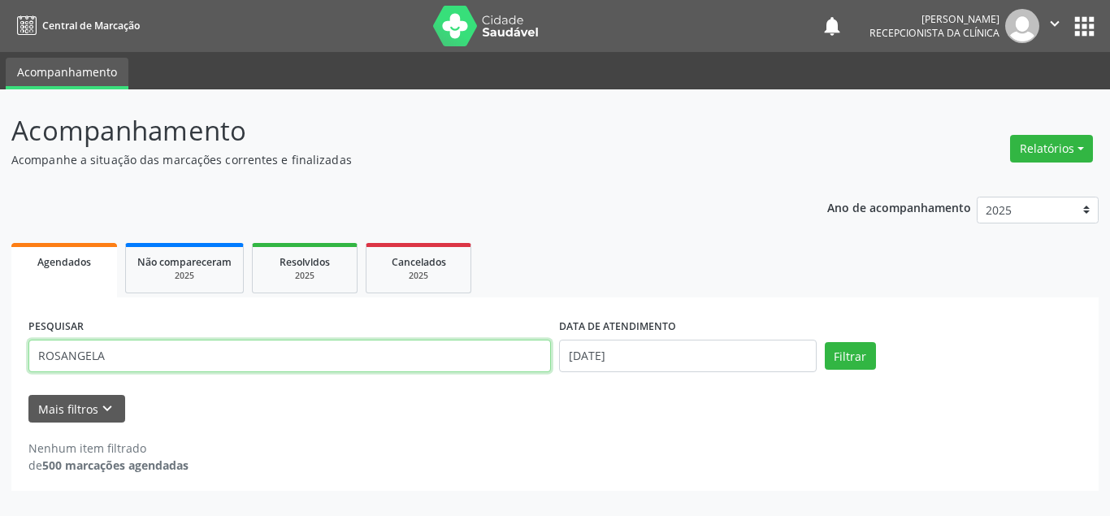
click at [196, 354] on input "ROSANGELA" at bounding box center [289, 356] width 522 height 32
type input "R"
type input "[PERSON_NAME]"
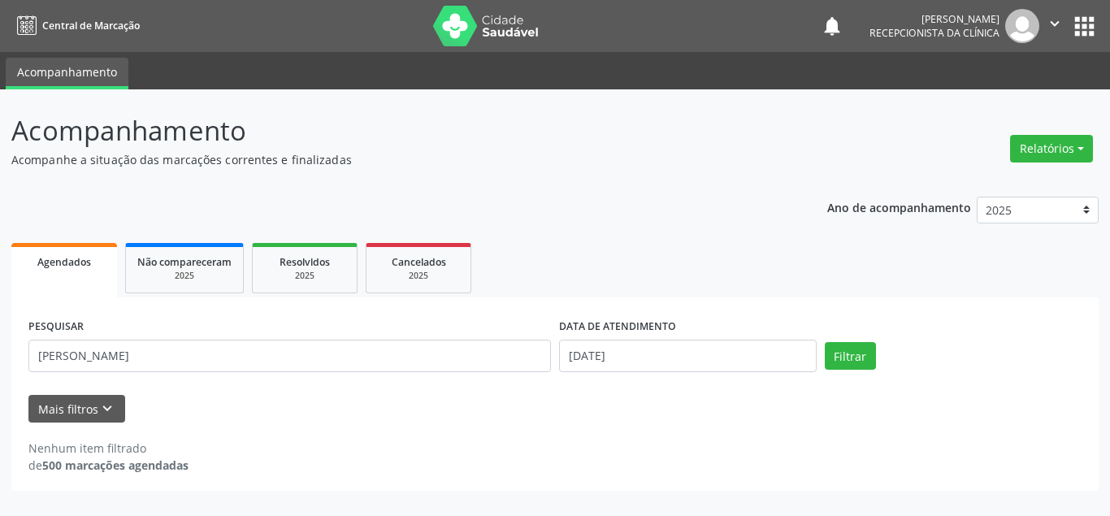
click at [876, 364] on div "Filtrar" at bounding box center [953, 356] width 266 height 28
click at [849, 354] on button "Filtrar" at bounding box center [850, 356] width 51 height 28
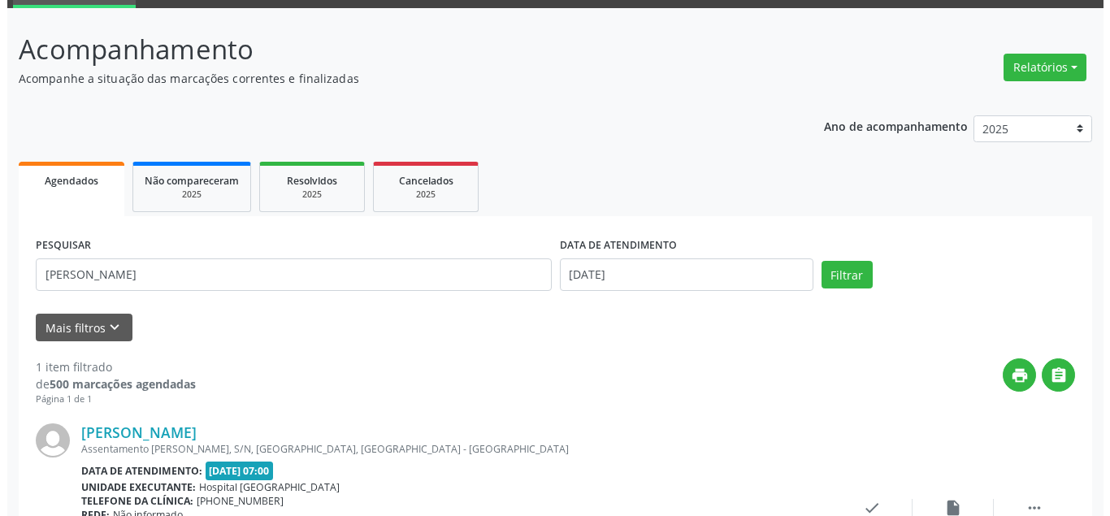
scroll to position [162, 0]
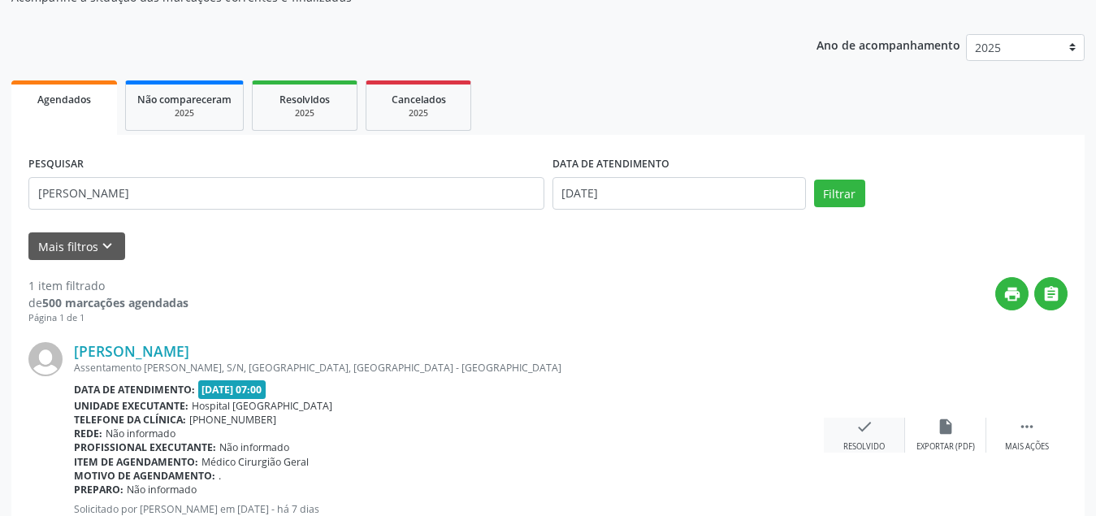
click at [876, 434] on div "check Resolvido" at bounding box center [864, 435] width 81 height 35
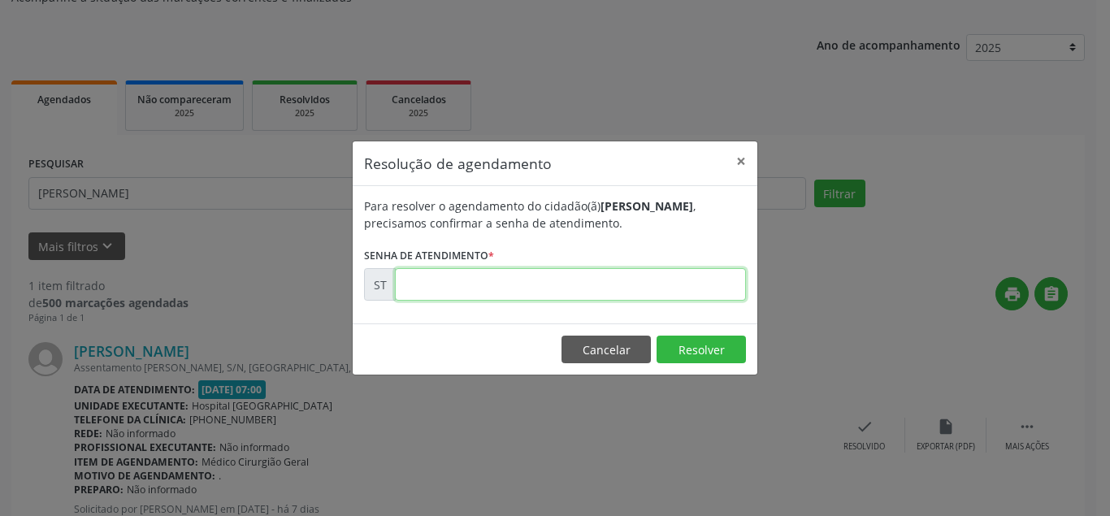
click at [509, 291] on input "text" at bounding box center [570, 284] width 351 height 32
type input "00015000"
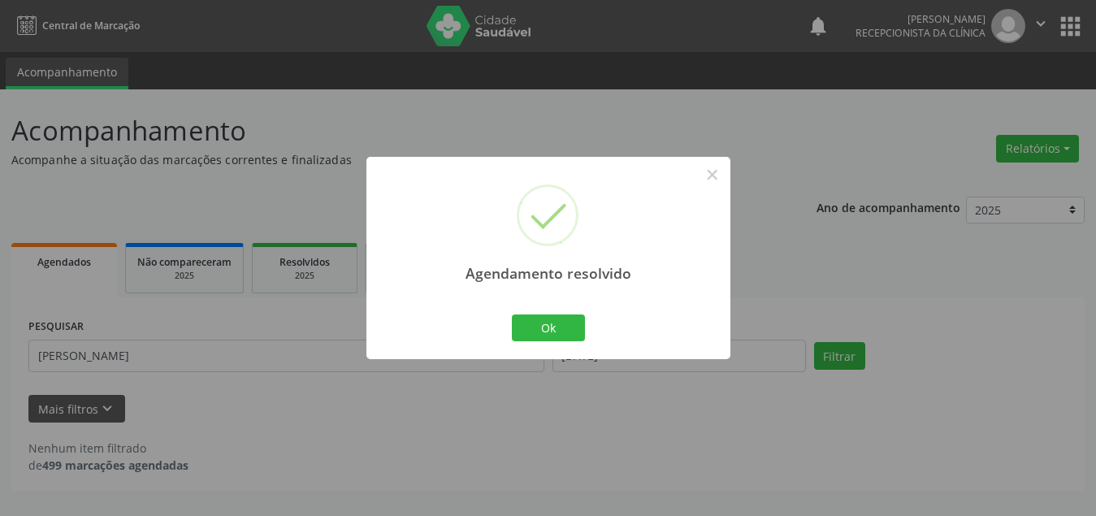
scroll to position [0, 0]
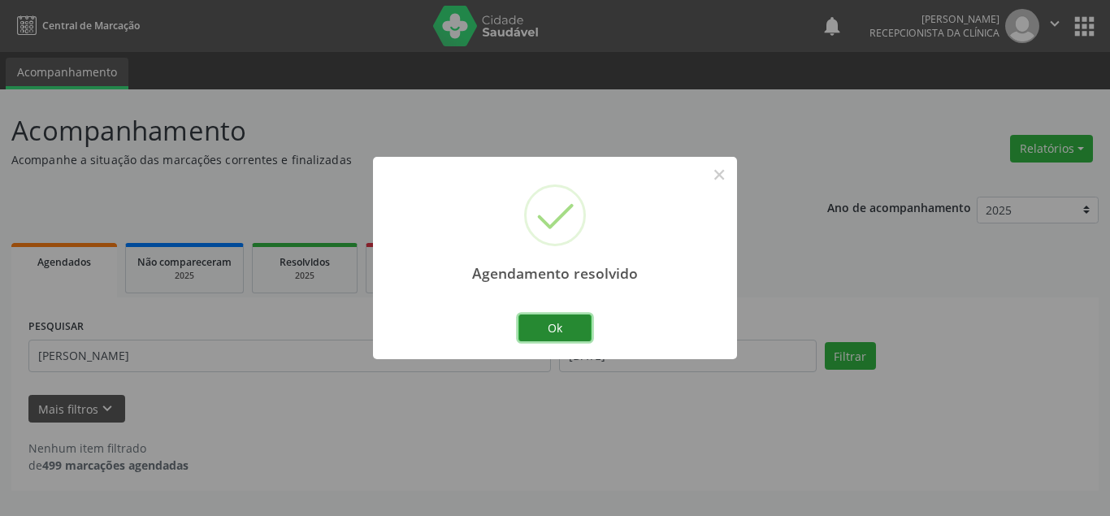
click at [556, 326] on button "Ok" at bounding box center [554, 328] width 73 height 28
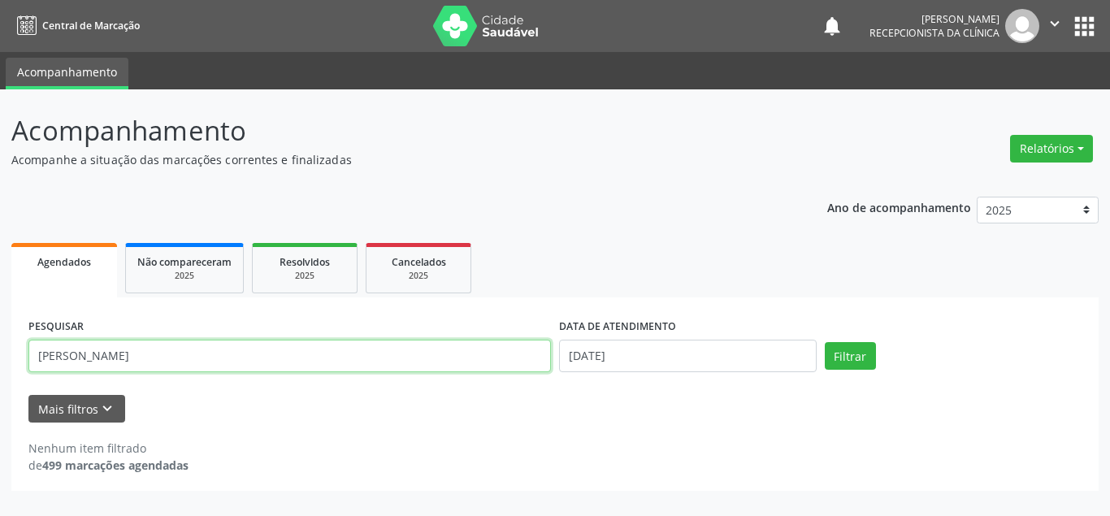
click at [266, 347] on input "[PERSON_NAME]" at bounding box center [289, 356] width 522 height 32
type input "J"
click at [825, 342] on button "Filtrar" at bounding box center [850, 356] width 51 height 28
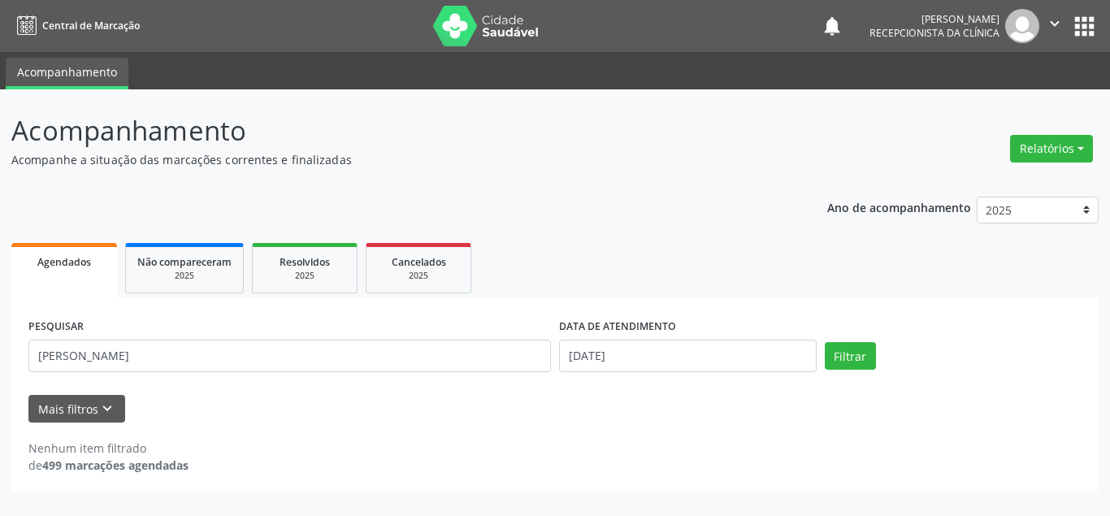
click at [468, 425] on div "Nenhum item filtrado de 499 marcações agendadas" at bounding box center [554, 447] width 1053 height 51
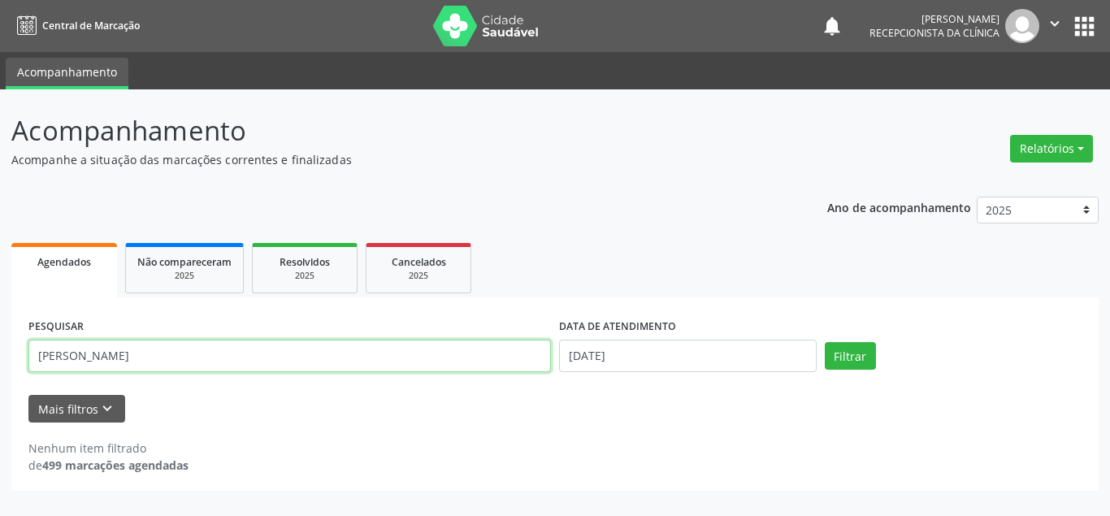
click at [198, 350] on input "[PERSON_NAME]" at bounding box center [289, 356] width 522 height 32
click at [825, 342] on button "Filtrar" at bounding box center [850, 356] width 51 height 28
click at [379, 353] on input "[PERSON_NAME]" at bounding box center [289, 356] width 522 height 32
type input "R"
click at [379, 353] on input "text" at bounding box center [289, 356] width 522 height 32
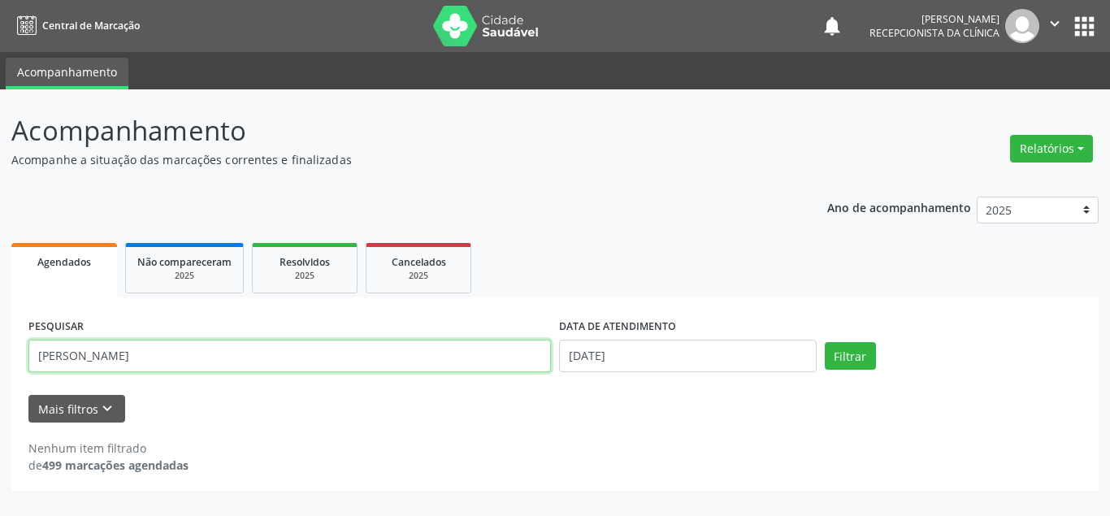
type input "[PERSON_NAME]"
click at [825, 342] on button "Filtrar" at bounding box center [850, 356] width 51 height 28
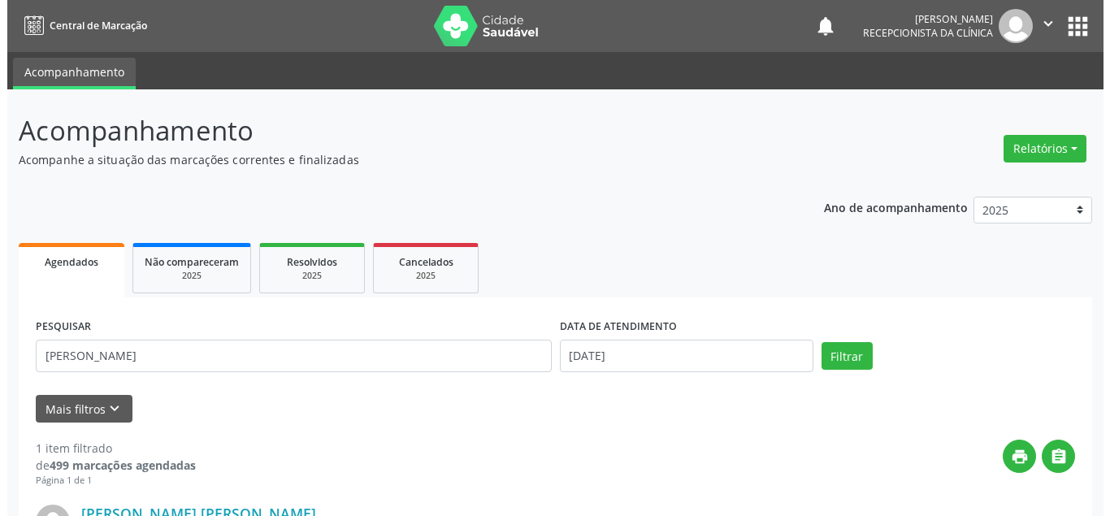
scroll to position [219, 0]
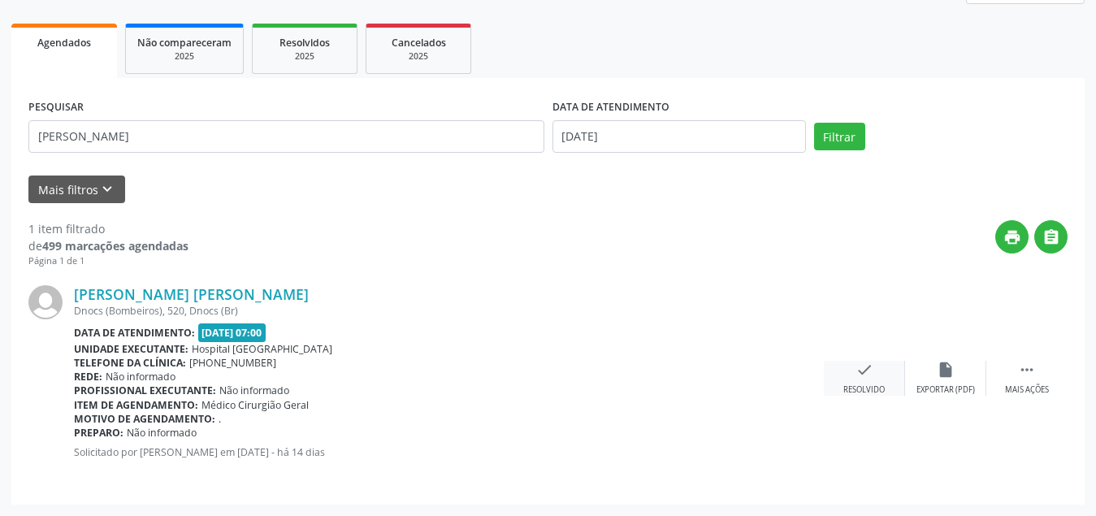
click at [876, 366] on div "check Resolvido" at bounding box center [864, 378] width 81 height 35
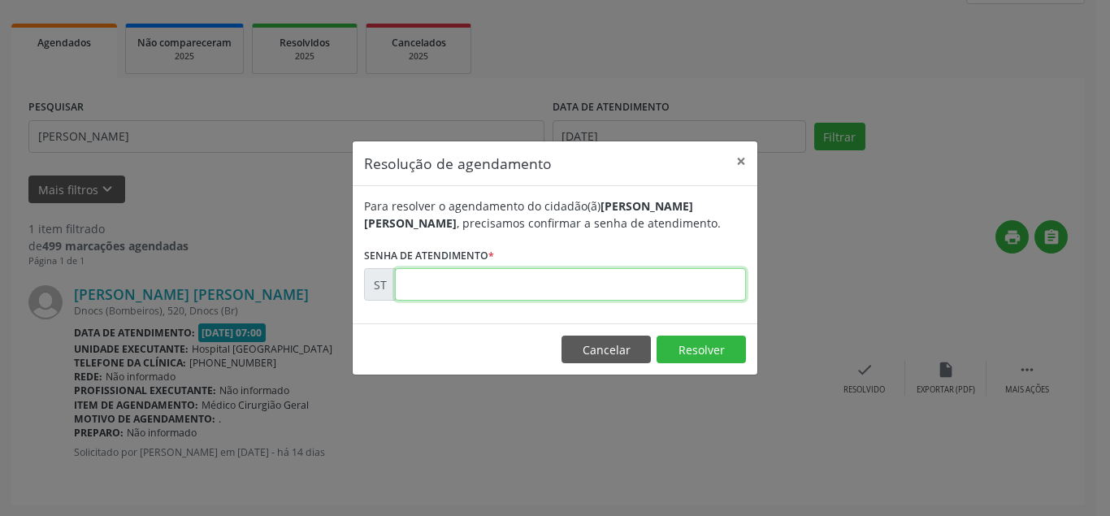
click at [450, 283] on input "text" at bounding box center [570, 284] width 351 height 32
type input "00013580"
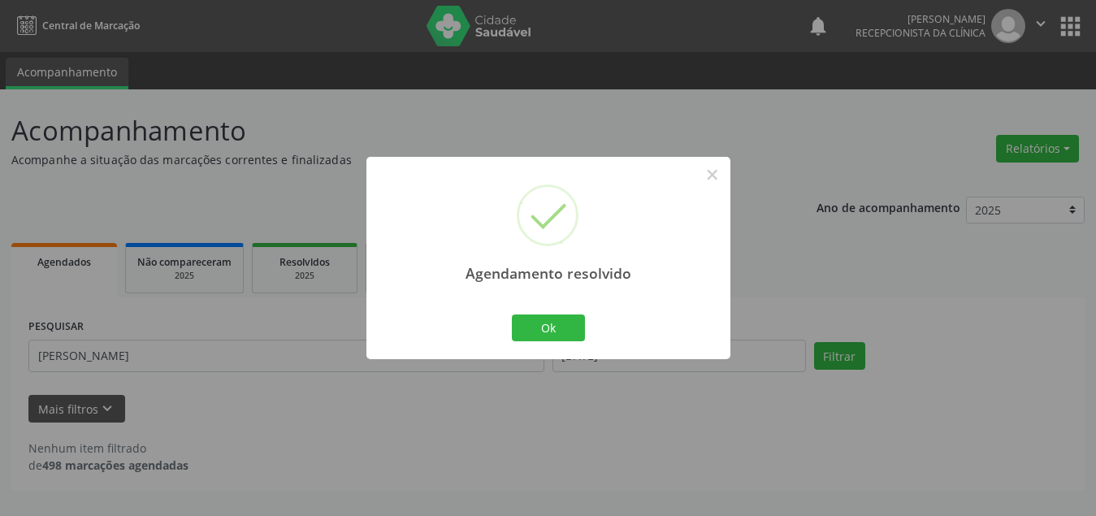
scroll to position [0, 0]
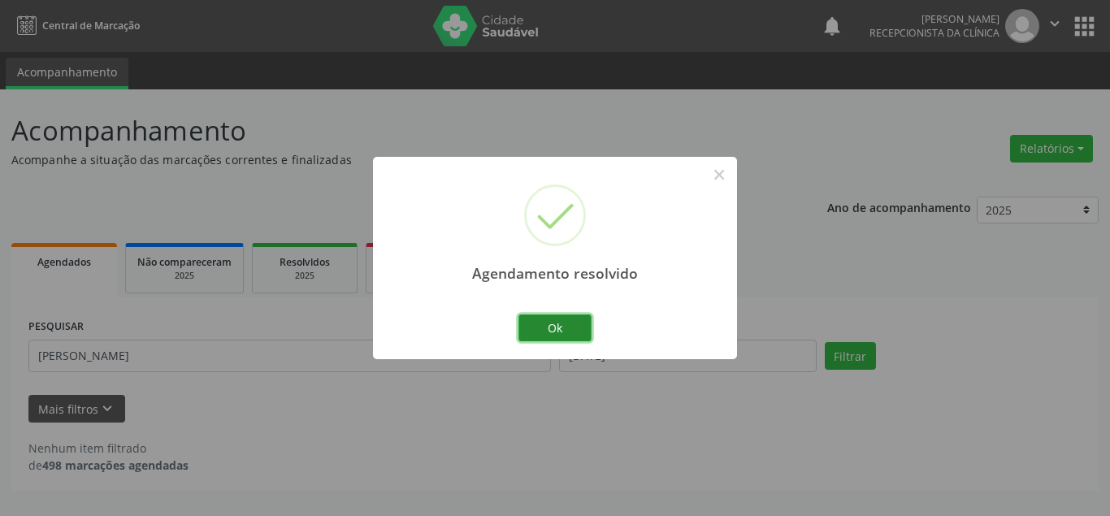
click at [550, 327] on button "Ok" at bounding box center [554, 328] width 73 height 28
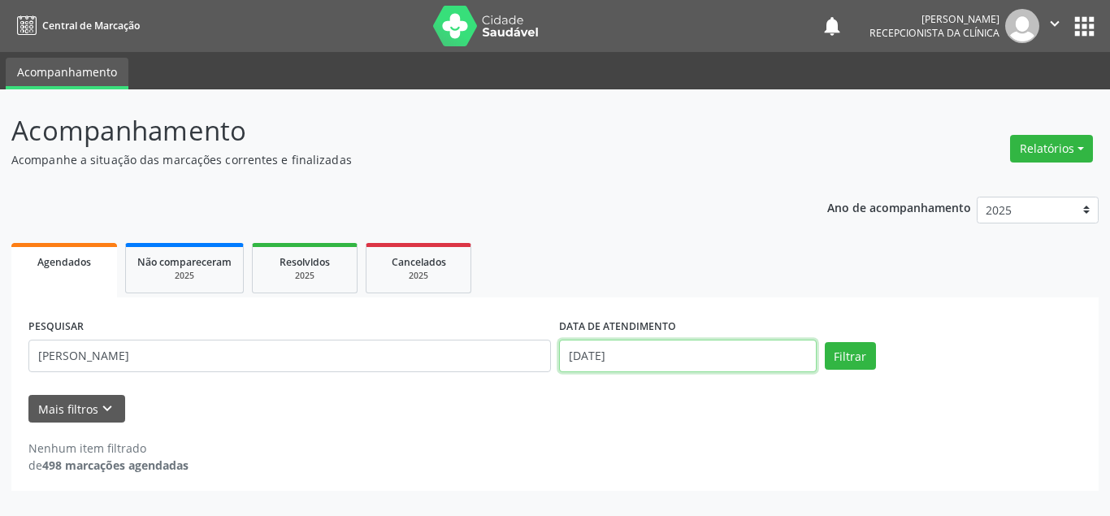
click at [613, 355] on input "[DATE]" at bounding box center [688, 356] width 258 height 32
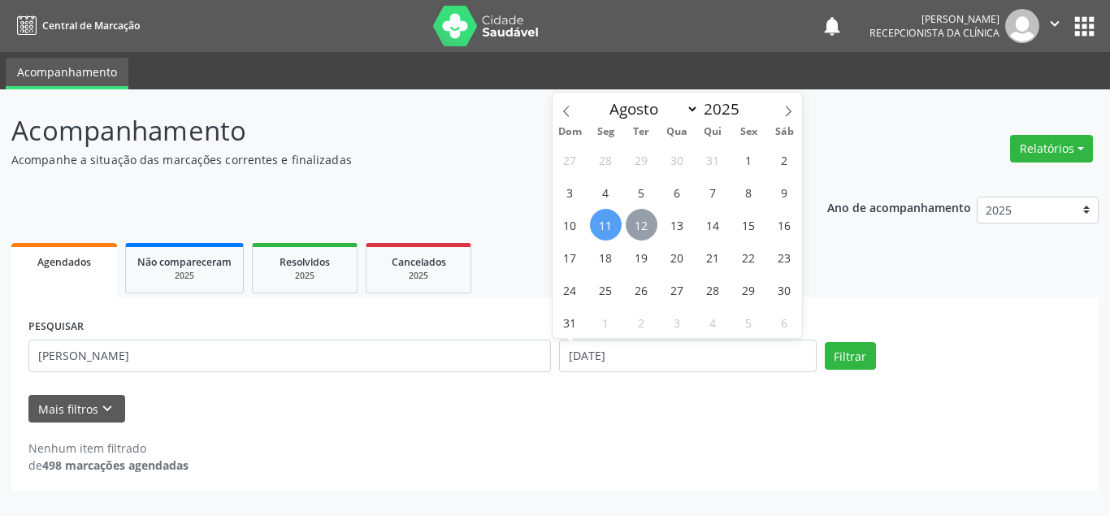
click at [649, 223] on span "12" at bounding box center [642, 225] width 32 height 32
type input "12/08/2025"
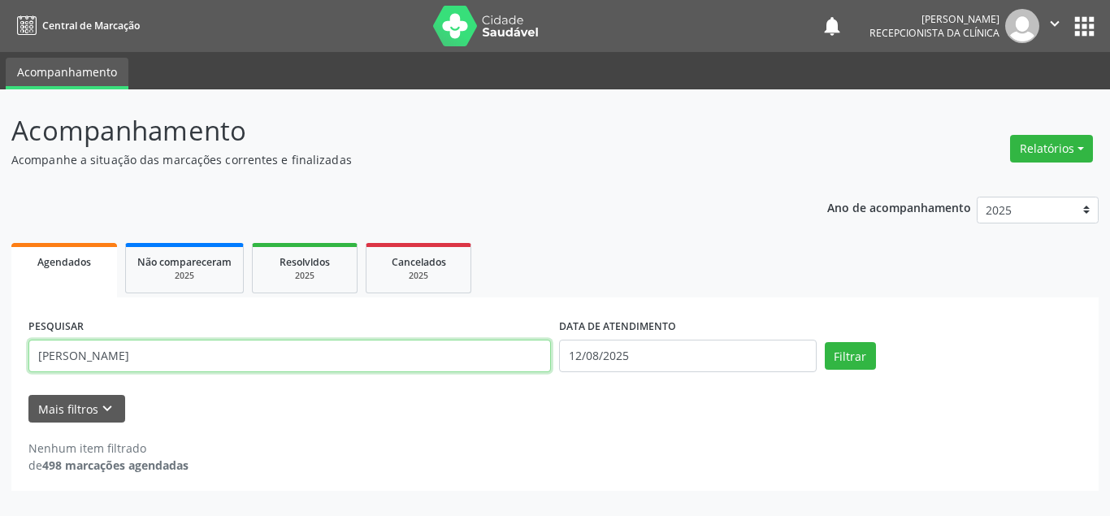
click at [344, 350] on input "[PERSON_NAME]" at bounding box center [289, 356] width 522 height 32
type input "M"
type input "MIRELLE"
click at [825, 342] on button "Filtrar" at bounding box center [850, 356] width 51 height 28
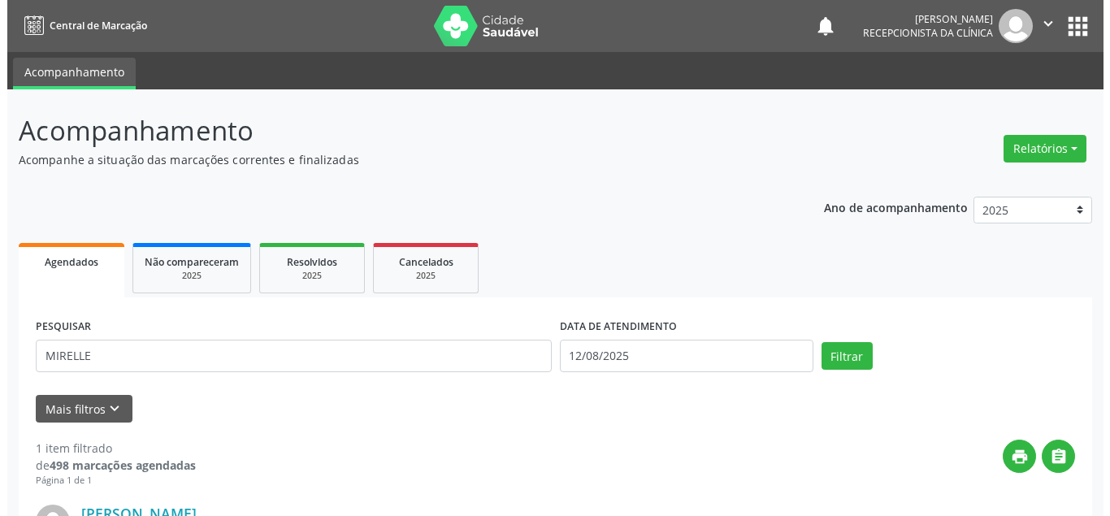
scroll to position [219, 0]
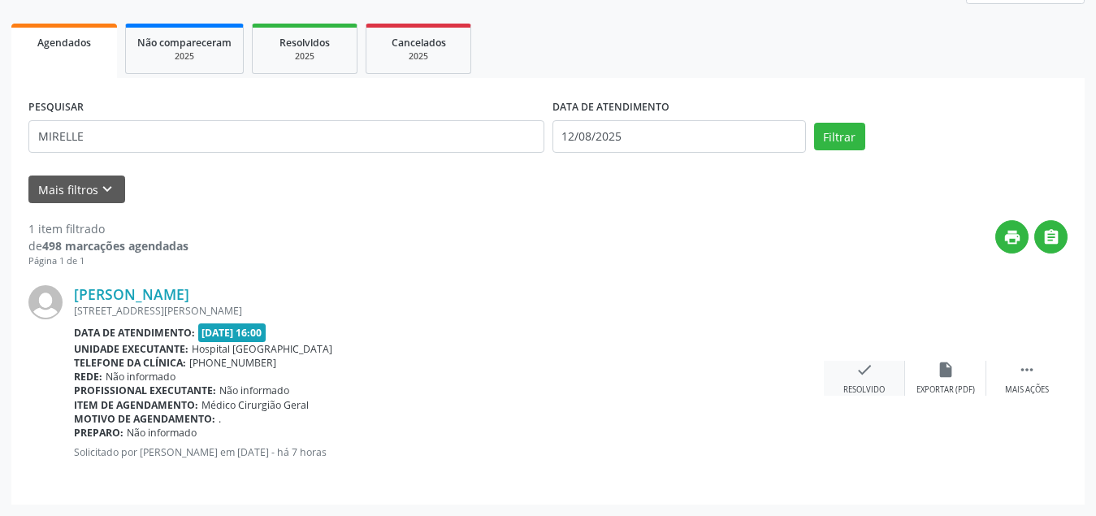
click at [885, 383] on div "check Resolvido" at bounding box center [864, 378] width 81 height 35
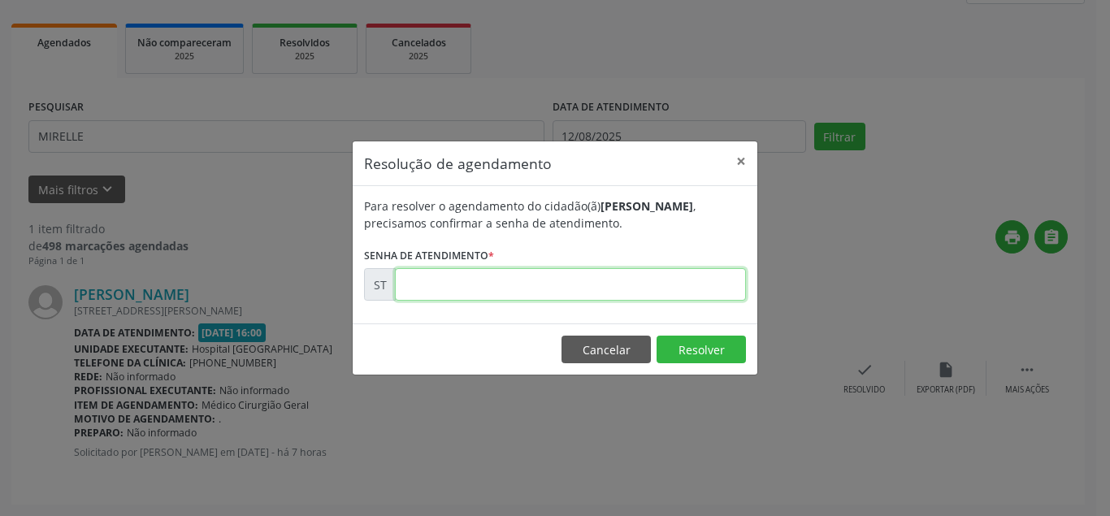
click at [543, 271] on input "text" at bounding box center [570, 284] width 351 height 32
type input "00015897"
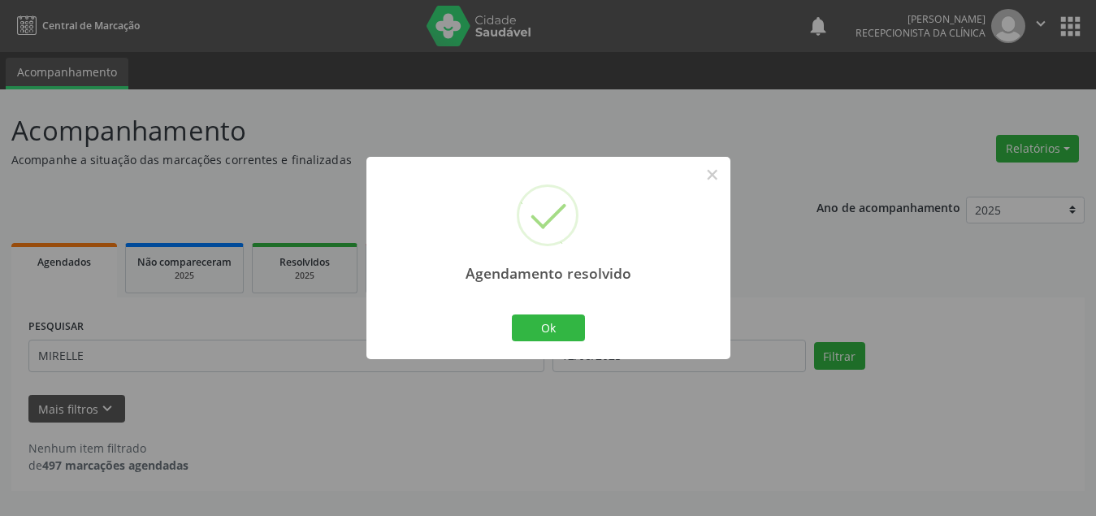
scroll to position [0, 0]
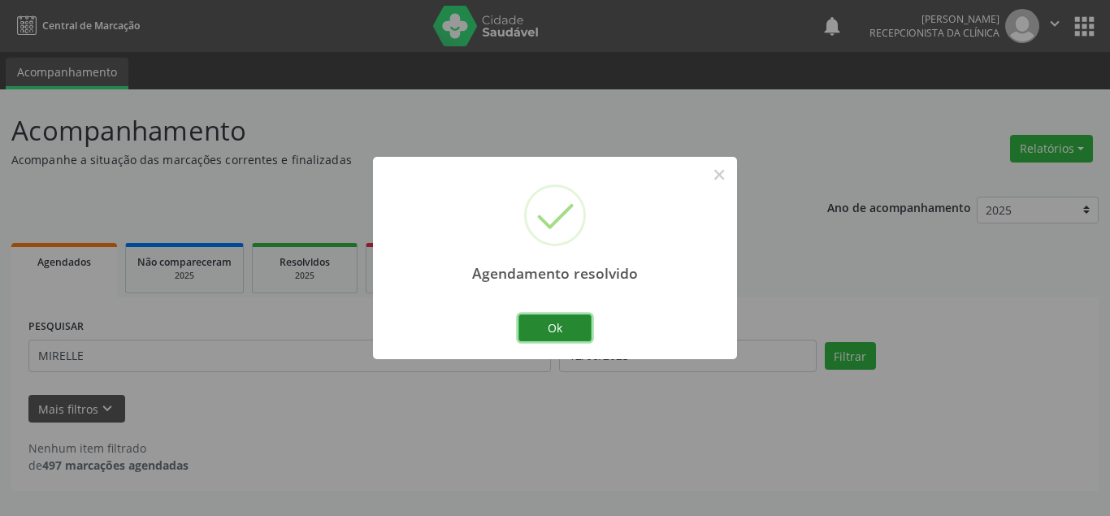
click at [558, 327] on button "Ok" at bounding box center [554, 328] width 73 height 28
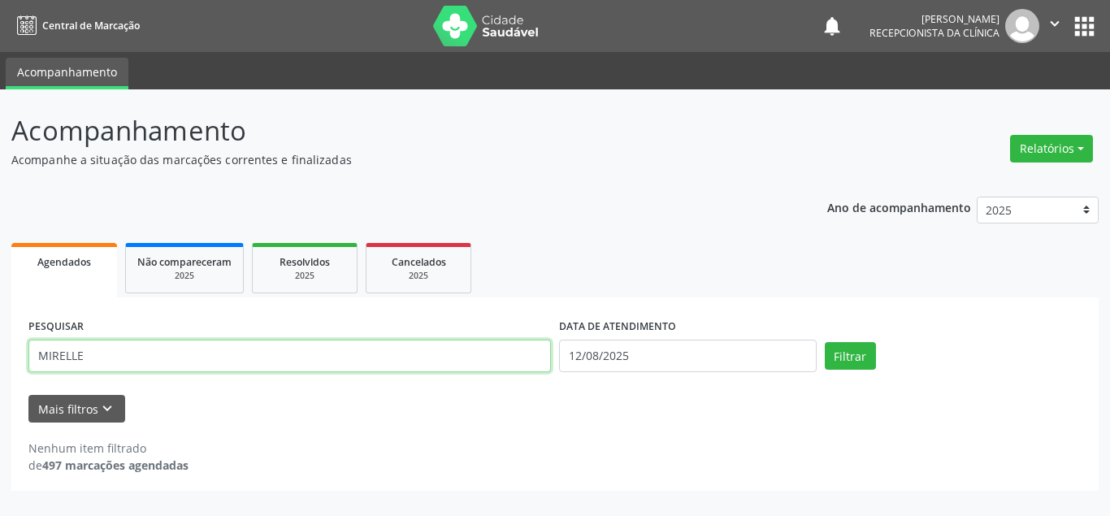
click at [200, 342] on input "MIRELLE" at bounding box center [289, 356] width 522 height 32
type input "M"
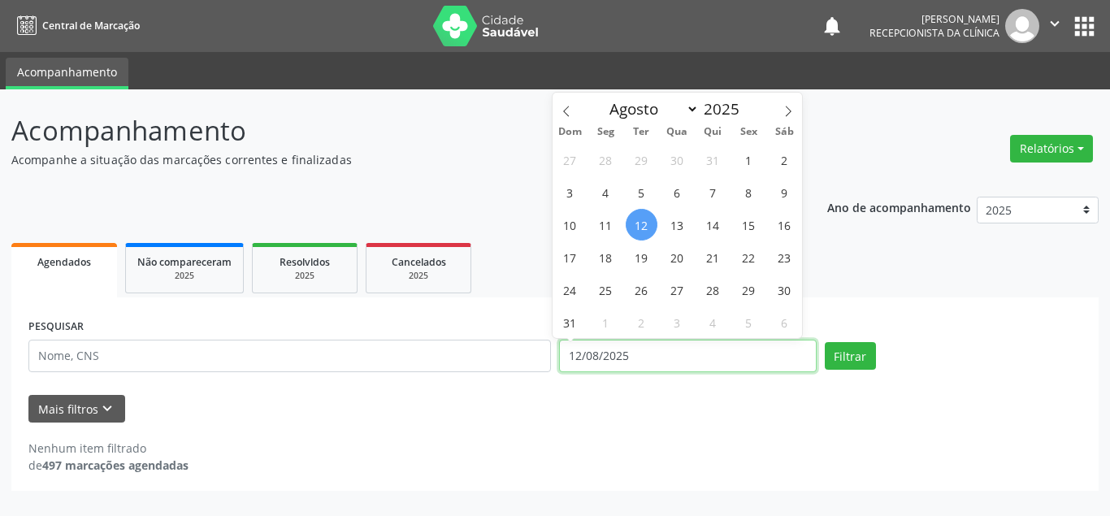
click at [654, 358] on input "12/08/2025" at bounding box center [688, 356] width 258 height 32
click at [668, 192] on span "6" at bounding box center [677, 192] width 32 height 32
type input "[DATE]"
click at [668, 192] on span "6" at bounding box center [677, 192] width 32 height 32
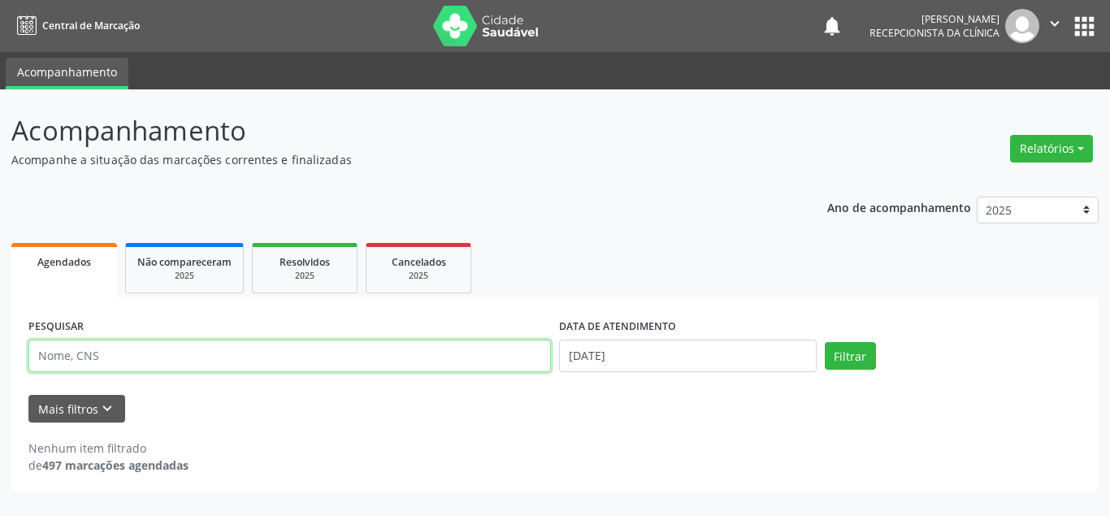
click at [198, 356] on input "text" at bounding box center [289, 356] width 522 height 32
type input "CLEIDE NUNES"
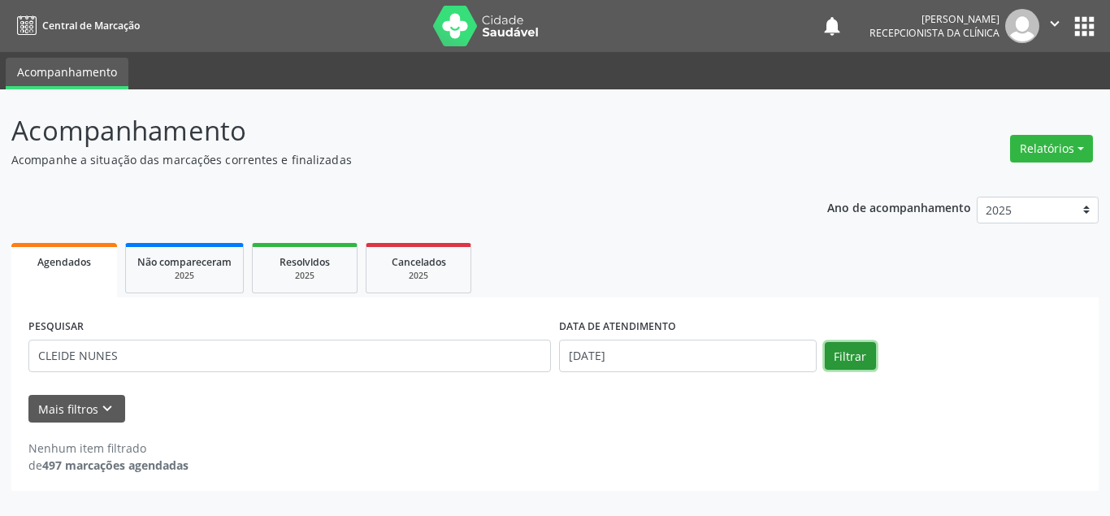
click at [832, 367] on button "Filtrar" at bounding box center [850, 356] width 51 height 28
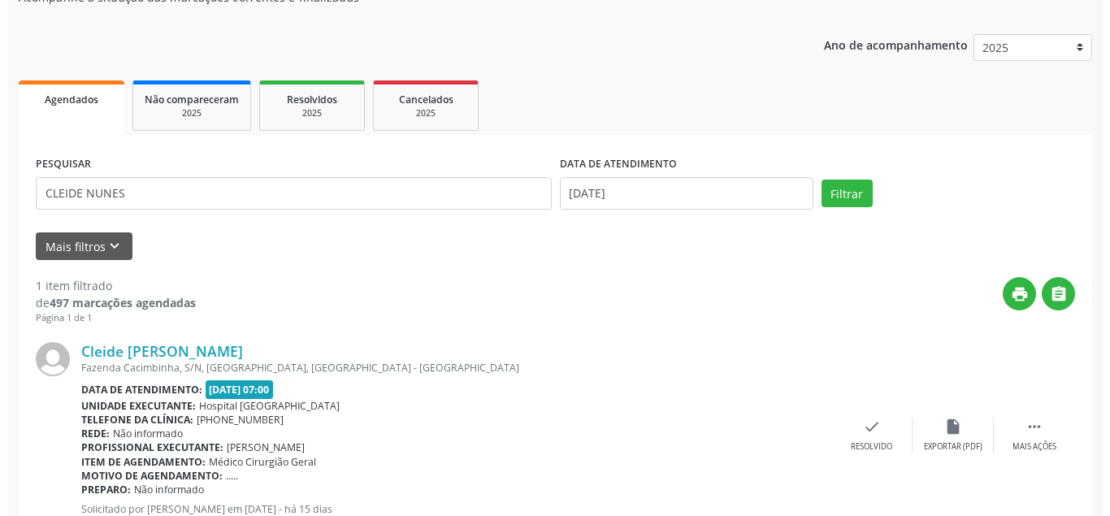
scroll to position [219, 0]
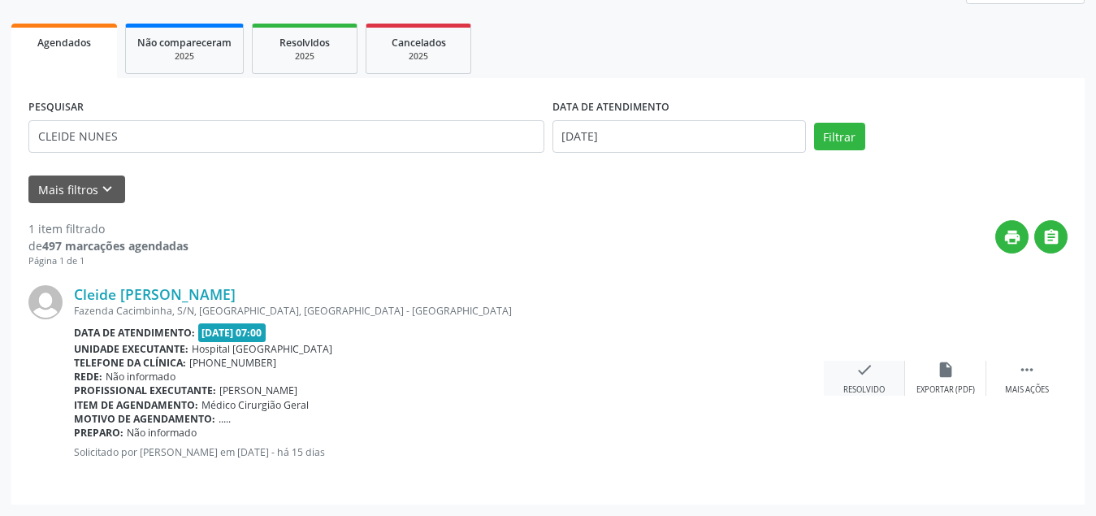
click at [869, 370] on icon "check" at bounding box center [864, 370] width 18 height 18
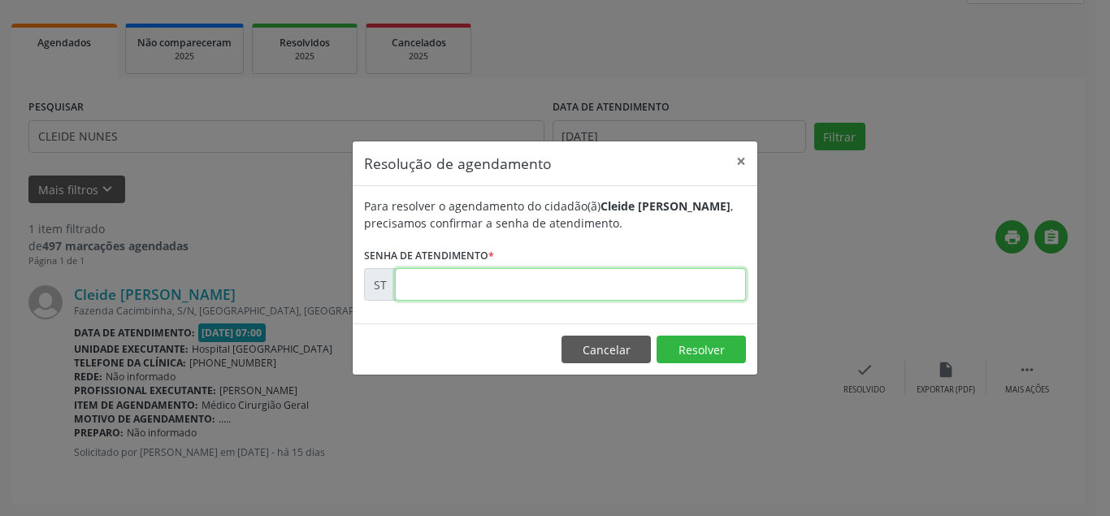
click at [579, 281] on input "text" at bounding box center [570, 284] width 351 height 32
type input "00013074"
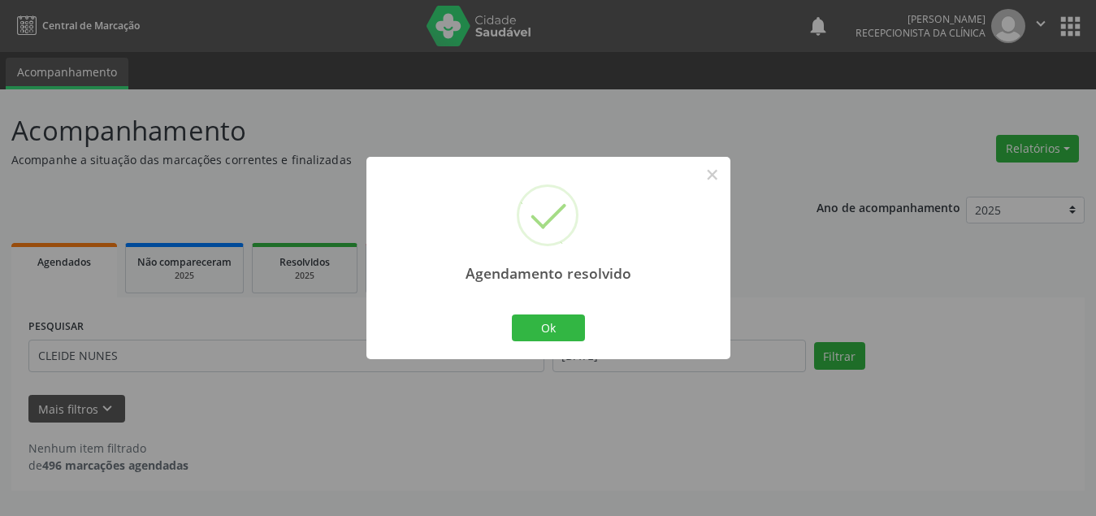
scroll to position [0, 0]
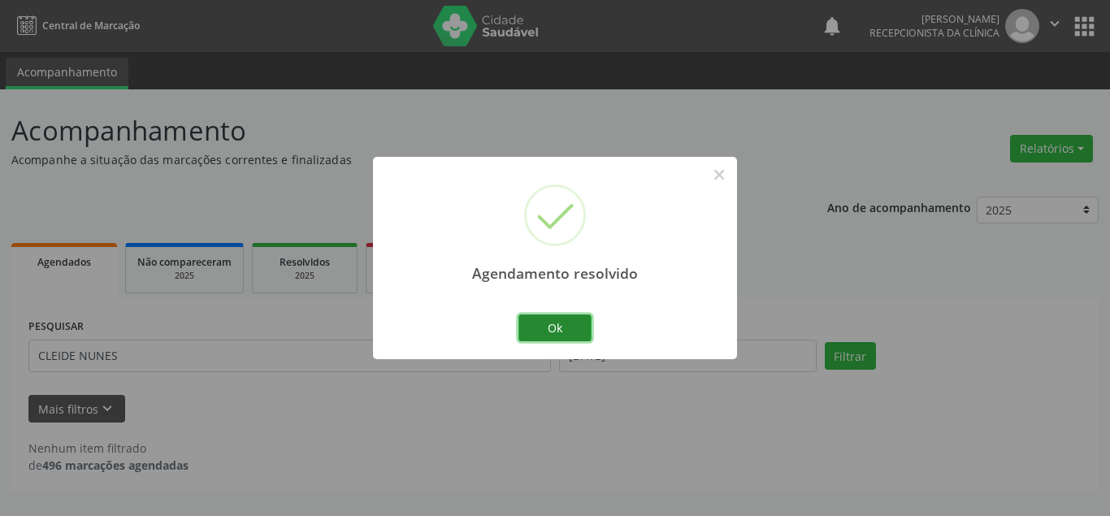
click at [558, 329] on button "Ok" at bounding box center [554, 328] width 73 height 28
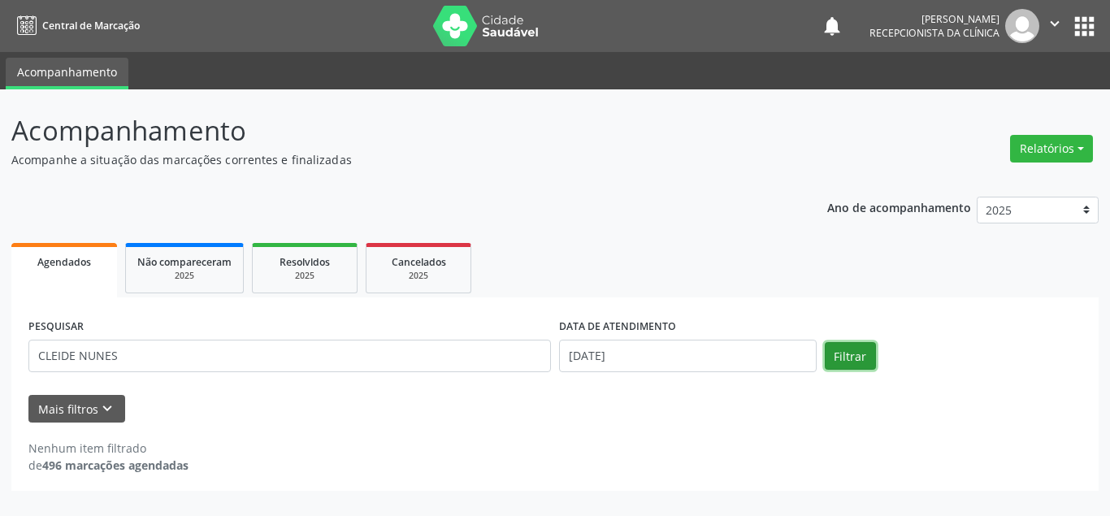
click at [856, 365] on button "Filtrar" at bounding box center [850, 356] width 51 height 28
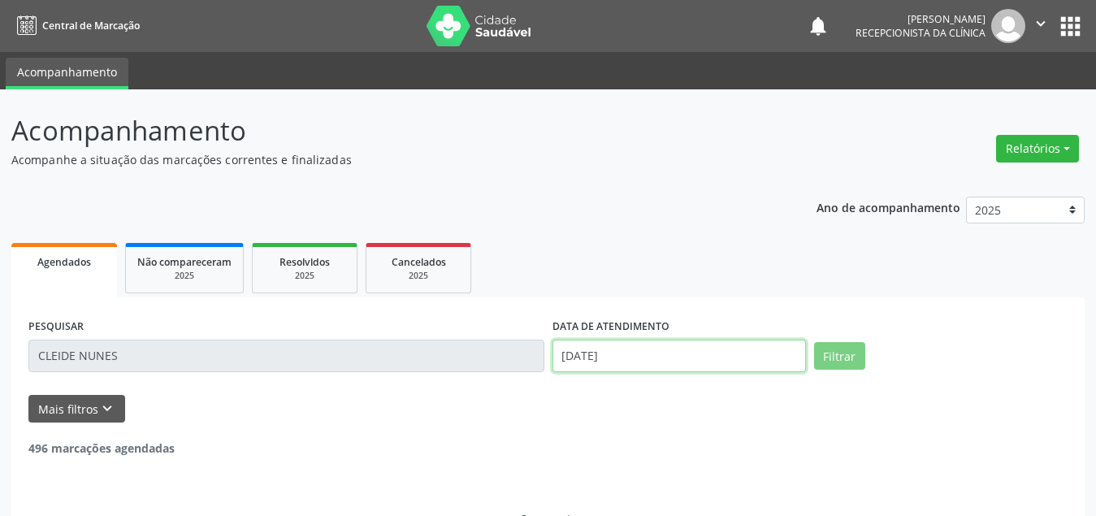
click at [628, 357] on input "[DATE]" at bounding box center [678, 356] width 253 height 32
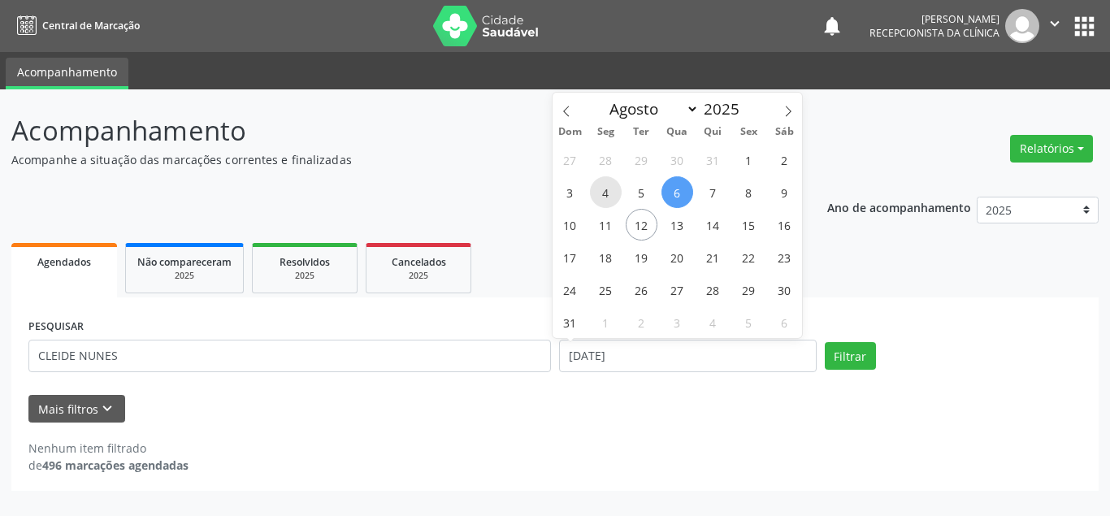
click at [600, 195] on span "4" at bounding box center [606, 192] width 32 height 32
type input "[DATE]"
click at [600, 195] on span "4" at bounding box center [606, 192] width 32 height 32
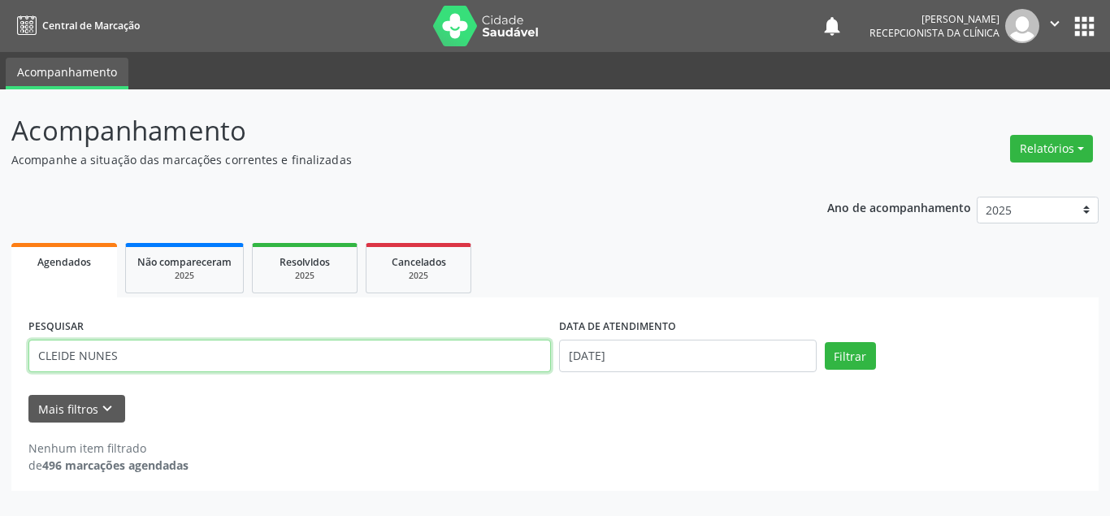
click at [459, 349] on input "CLEIDE NUNES" at bounding box center [289, 356] width 522 height 32
type input "C"
type input "ESPEDITA"
click at [825, 342] on button "Filtrar" at bounding box center [850, 356] width 51 height 28
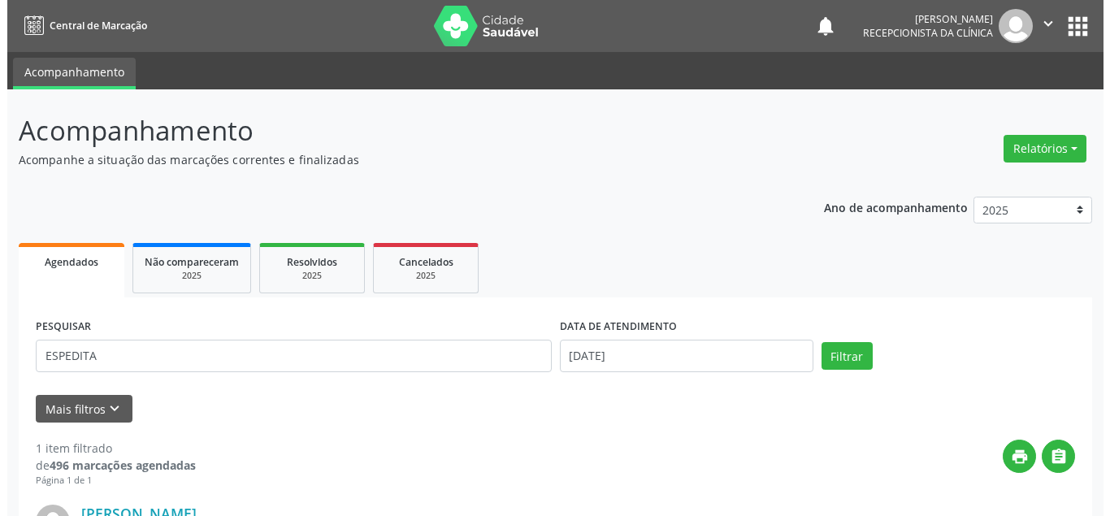
scroll to position [219, 0]
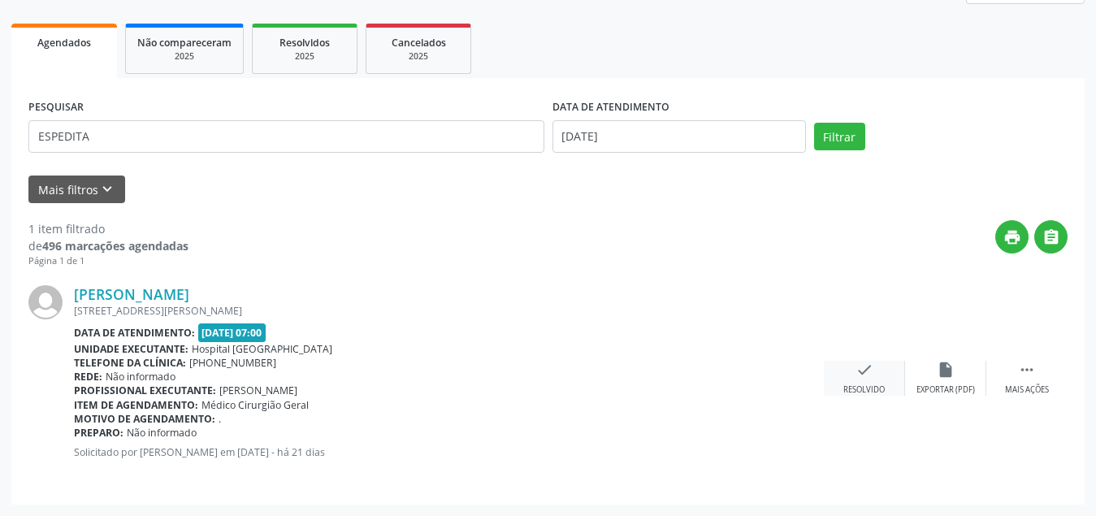
click at [884, 388] on div "Resolvido" at bounding box center [863, 389] width 41 height 11
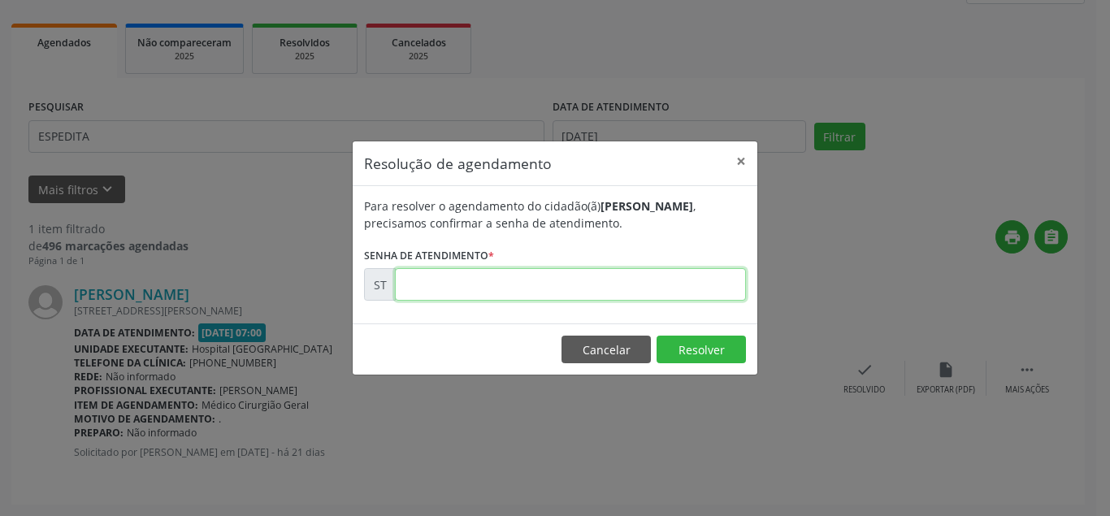
click at [582, 291] on input "text" at bounding box center [570, 284] width 351 height 32
type input "00010584"
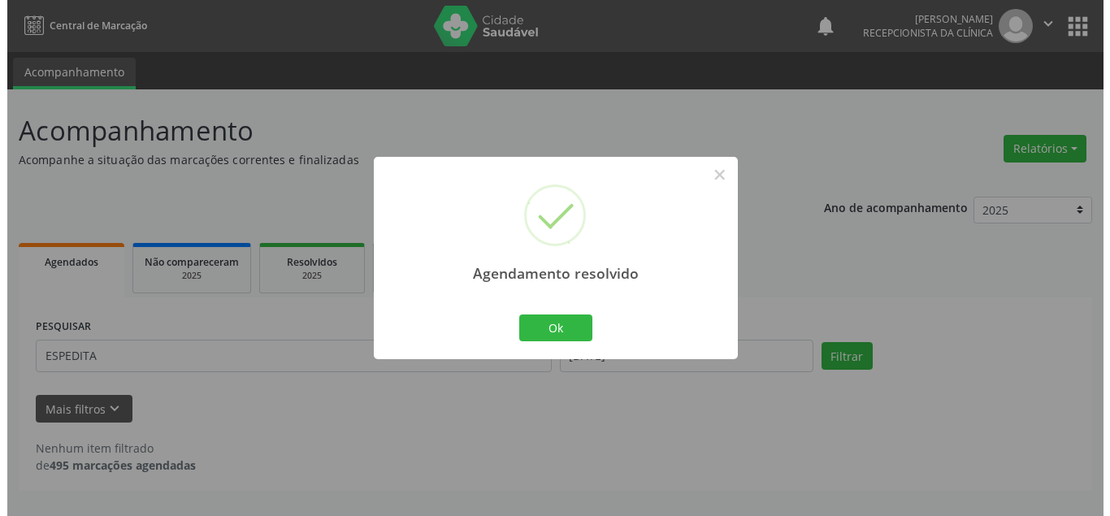
scroll to position [0, 0]
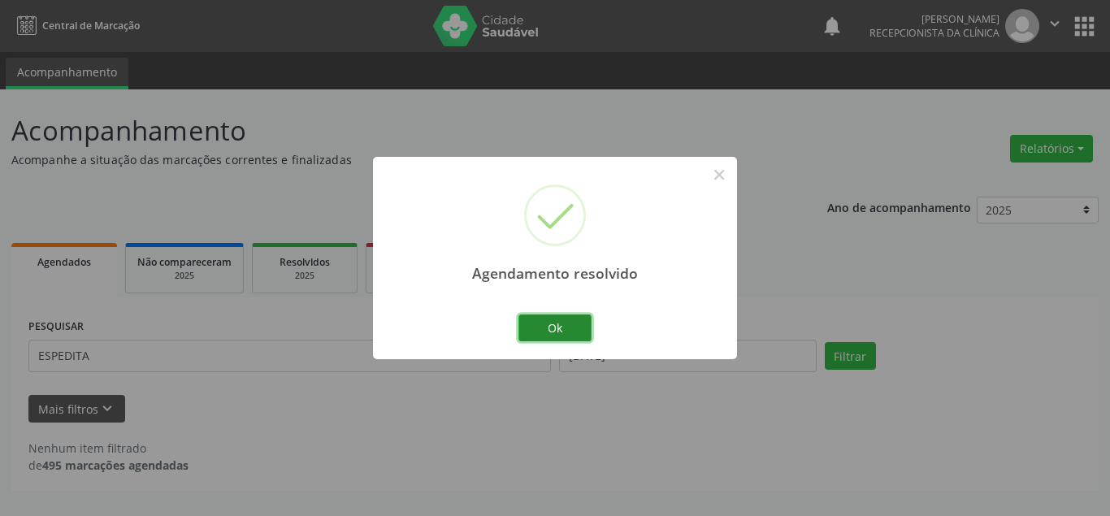
click at [529, 325] on button "Ok" at bounding box center [554, 328] width 73 height 28
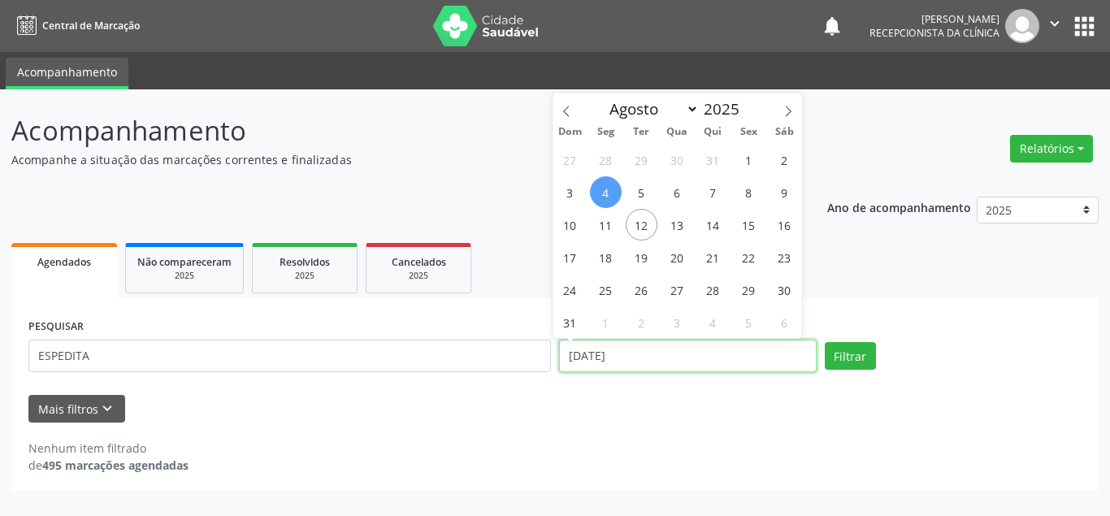
click at [664, 356] on input "[DATE]" at bounding box center [688, 356] width 258 height 32
click at [779, 219] on span "16" at bounding box center [784, 225] width 32 height 32
type input "[DATE]"
click at [773, 229] on span "16" at bounding box center [784, 225] width 32 height 32
click at [773, 229] on div "Ano de acompanhamento 2025 2024 Agendados Não compareceram 2025 Resolvidos 2025…" at bounding box center [554, 338] width 1087 height 306
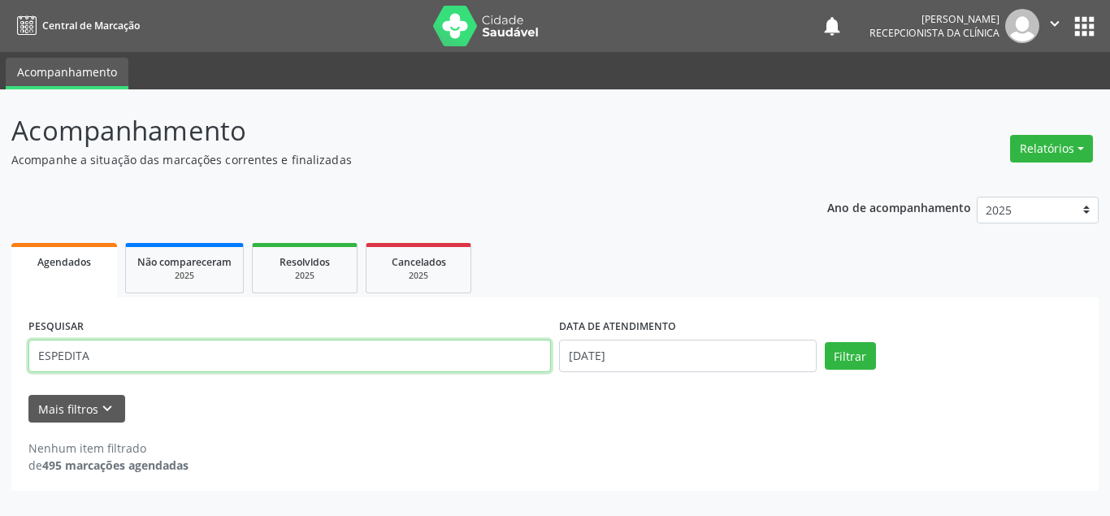
click at [444, 340] on input "ESPEDITA" at bounding box center [289, 356] width 522 height 32
type input "E"
click at [825, 342] on button "Filtrar" at bounding box center [850, 356] width 51 height 28
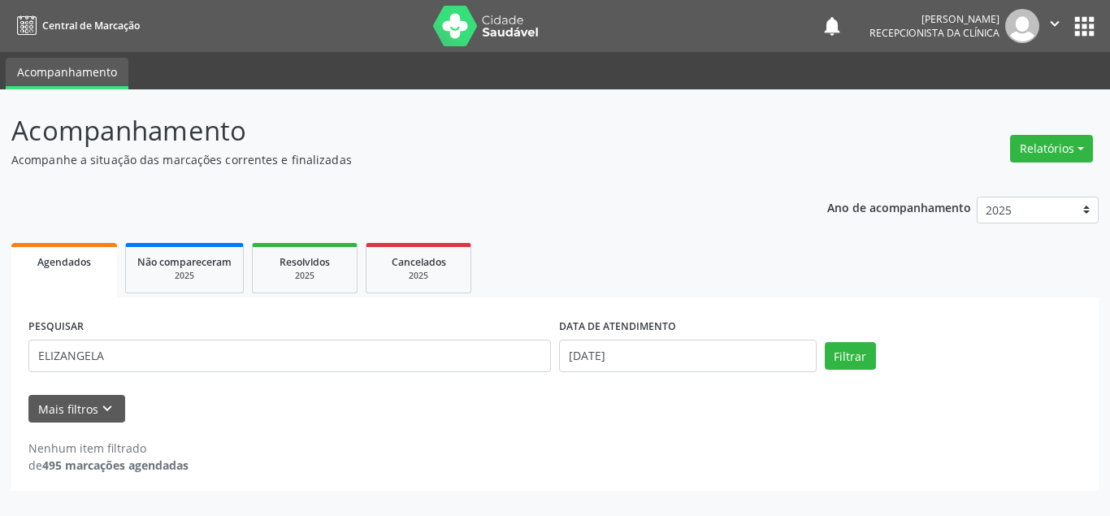
click at [413, 423] on div "Nenhum item filtrado de 495 marcações agendadas" at bounding box center [554, 447] width 1053 height 51
click at [716, 444] on div "Nenhum item filtrado de 495 marcações agendadas" at bounding box center [554, 456] width 1053 height 34
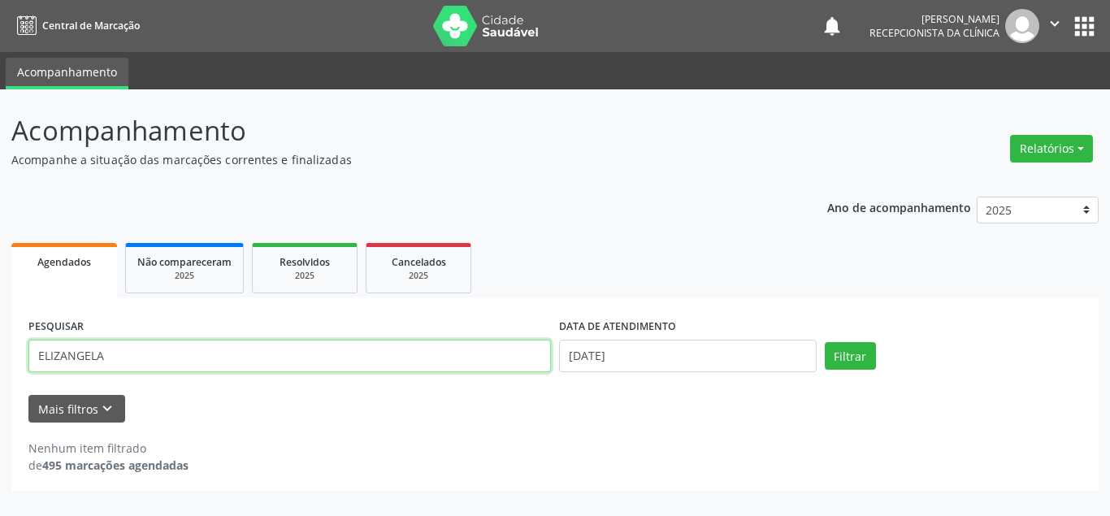
click at [157, 353] on input "ELIZANGELA" at bounding box center [289, 356] width 522 height 32
type input "E"
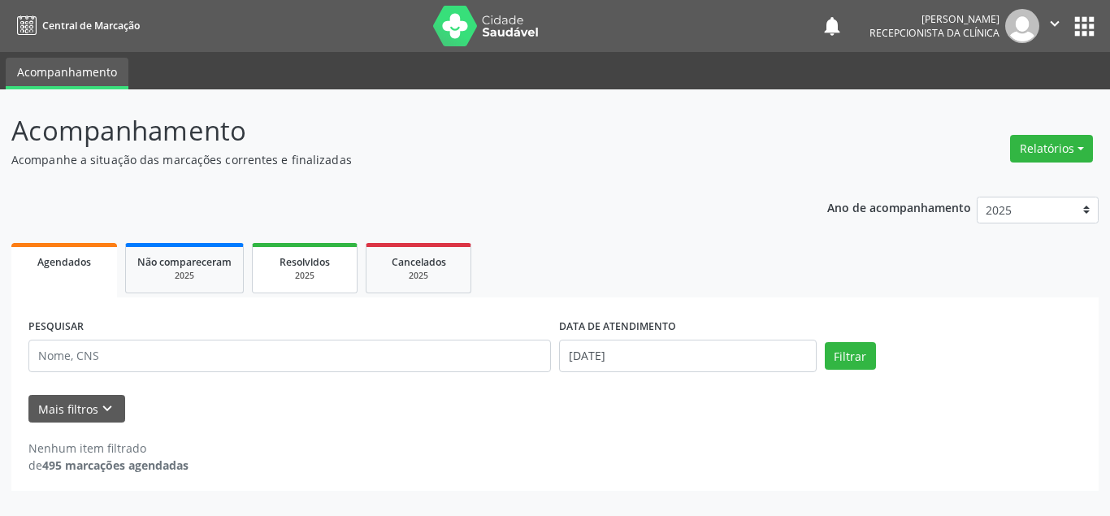
click at [331, 254] on div "Resolvidos" at bounding box center [304, 261] width 81 height 17
select select "7"
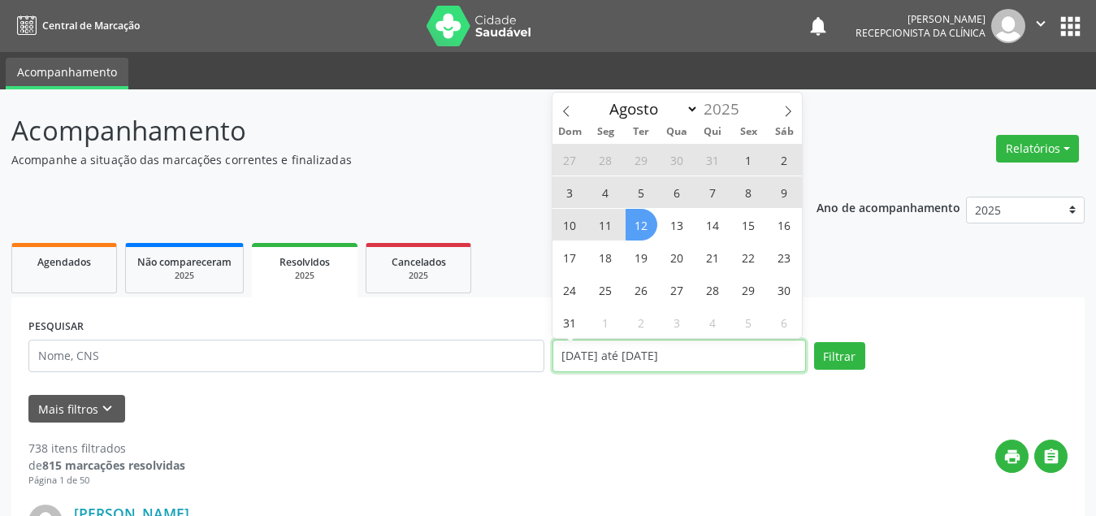
click at [673, 357] on input "[DATE] até [DATE]" at bounding box center [678, 356] width 253 height 32
click at [608, 227] on span "11" at bounding box center [606, 225] width 32 height 32
type input "[DATE]"
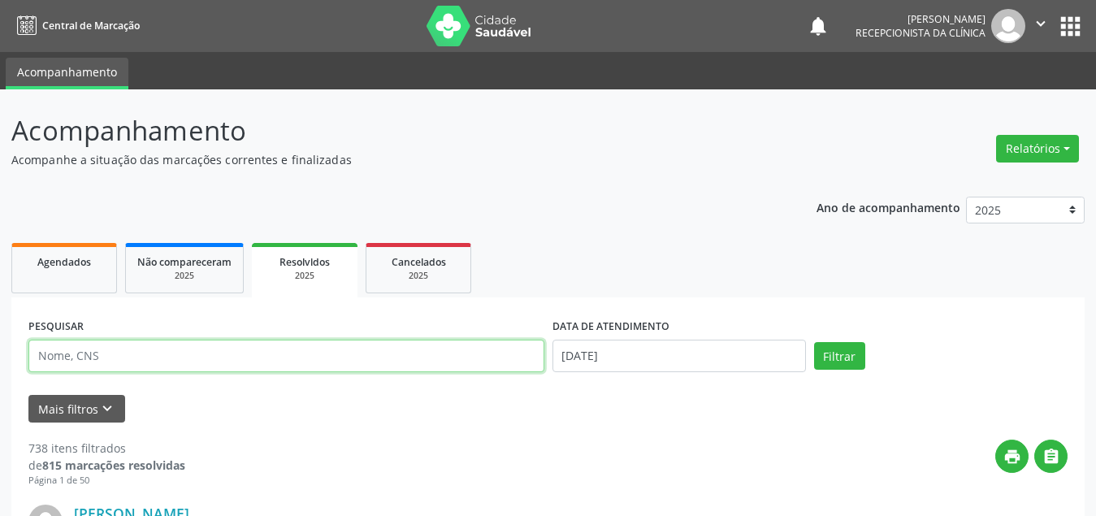
click at [402, 342] on input "text" at bounding box center [286, 356] width 516 height 32
type input "R"
type input "ELIZANGELA"
click at [814, 342] on button "Filtrar" at bounding box center [839, 356] width 51 height 28
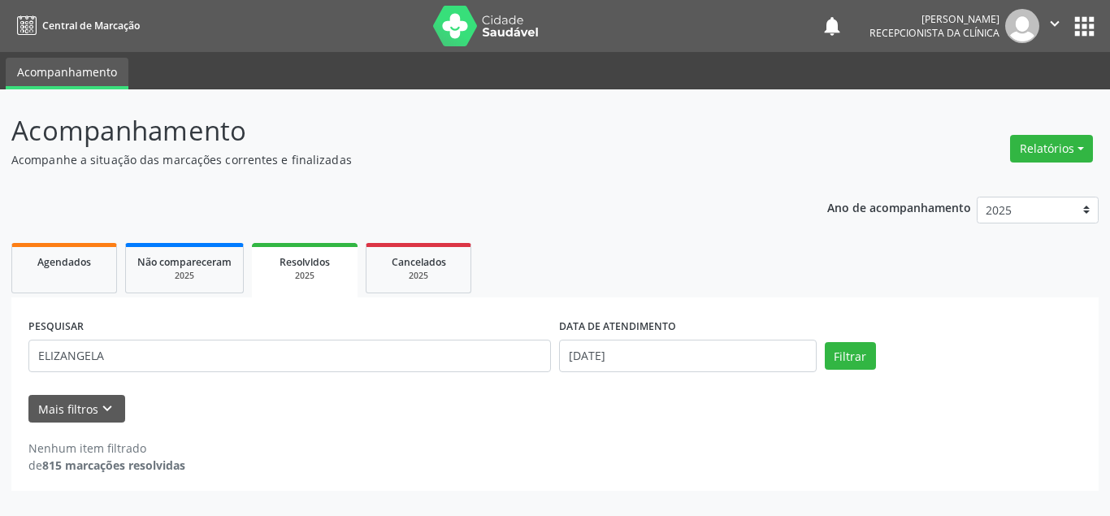
click at [386, 426] on div "Nenhum item filtrado de 815 marcações resolvidas" at bounding box center [554, 447] width 1053 height 51
click at [1061, 143] on button "Relatórios" at bounding box center [1051, 149] width 83 height 28
click at [963, 197] on link "Procedimentos realizados" at bounding box center [1006, 206] width 175 height 23
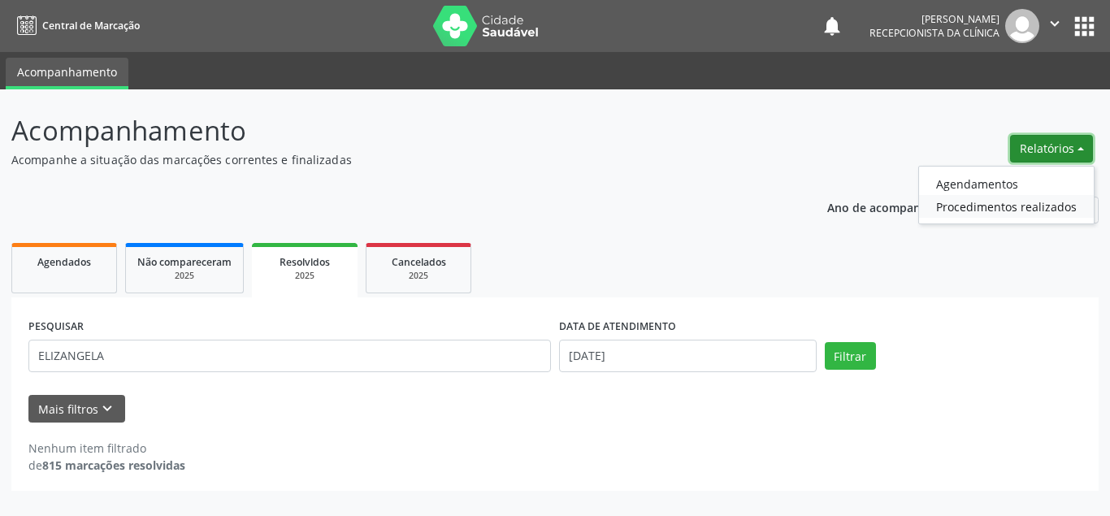
select select "7"
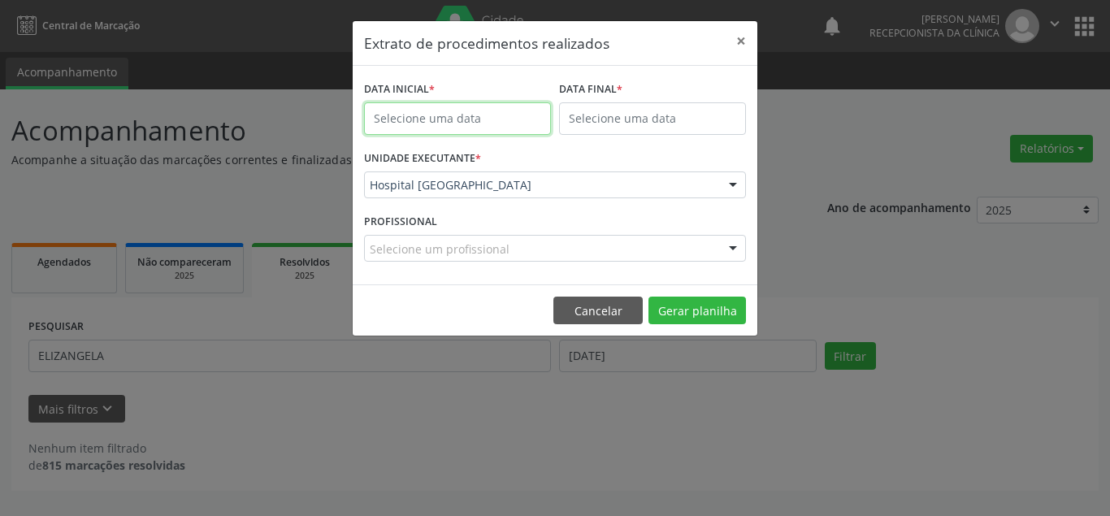
click at [501, 115] on input "text" at bounding box center [457, 118] width 187 height 32
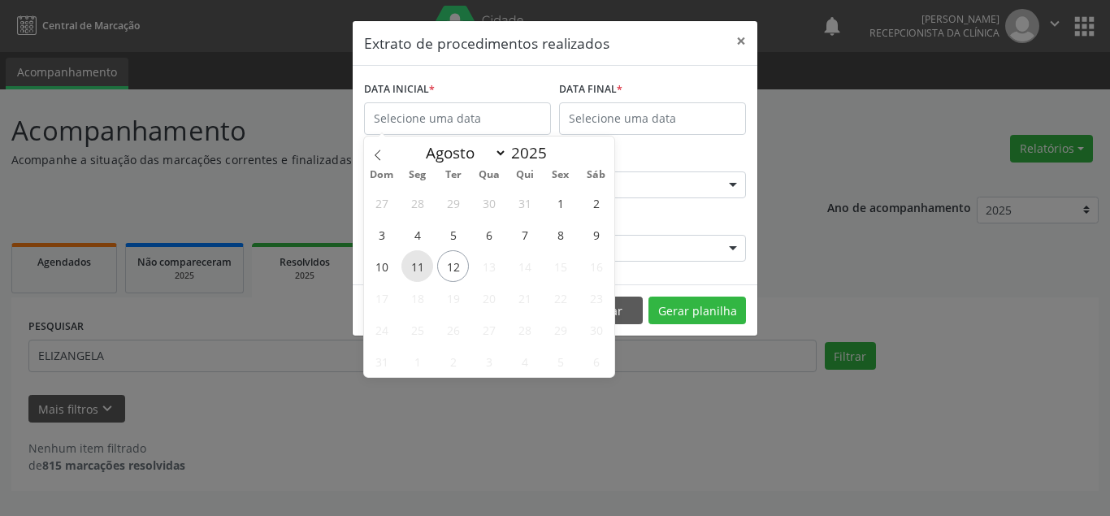
click at [412, 262] on span "11" at bounding box center [417, 266] width 32 height 32
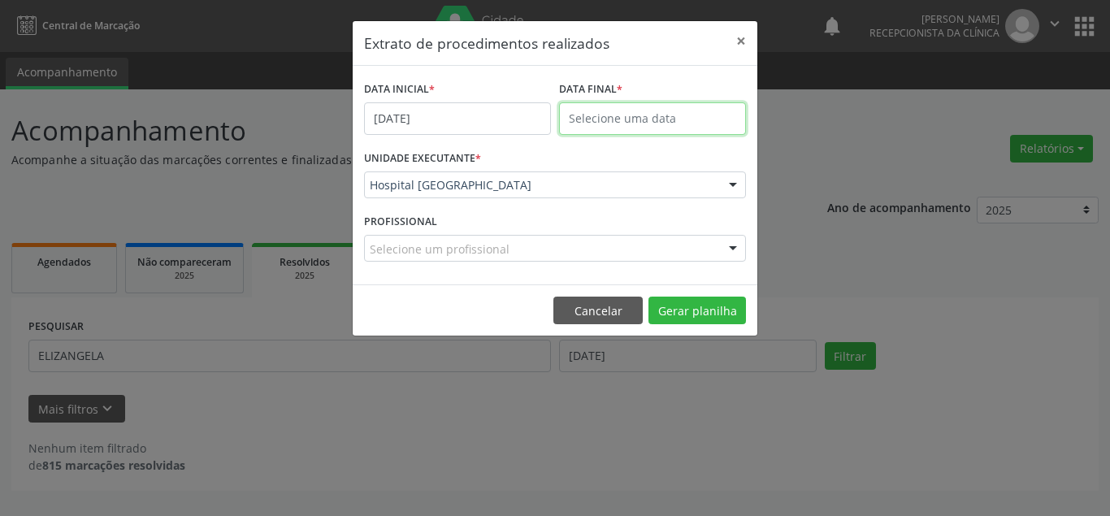
click at [605, 110] on input "text" at bounding box center [652, 118] width 187 height 32
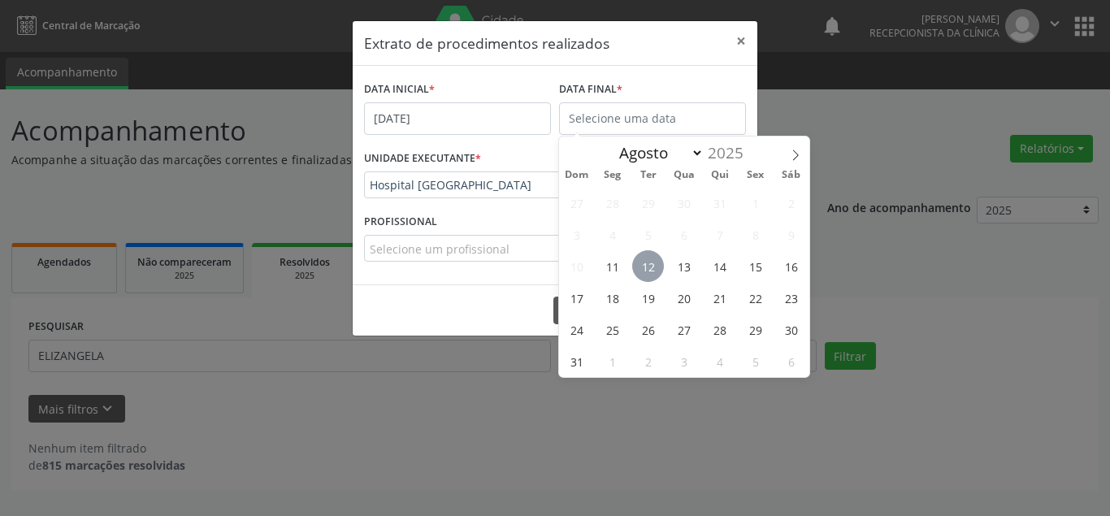
click at [648, 261] on span "12" at bounding box center [648, 266] width 32 height 32
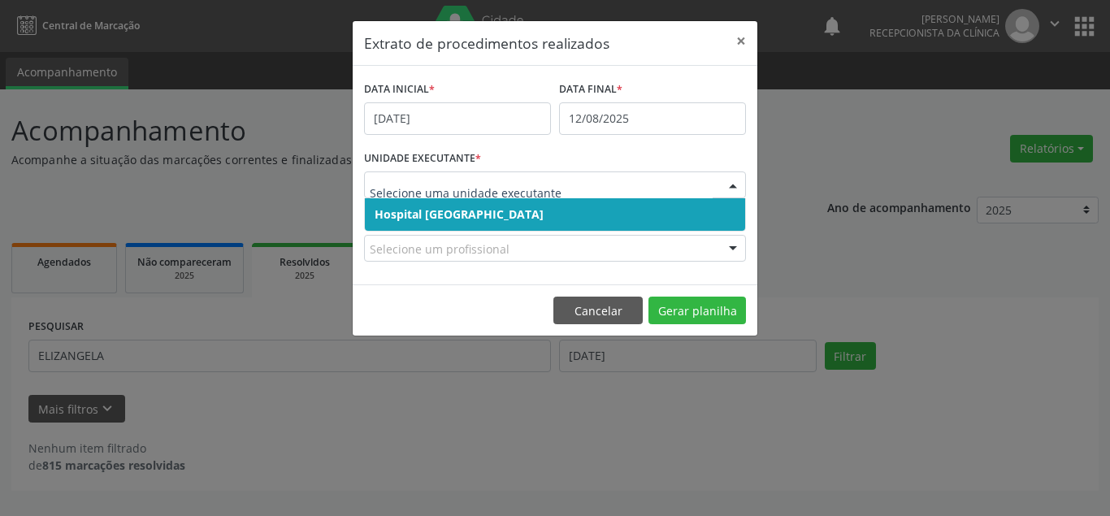
click at [501, 217] on span "Hospital [GEOGRAPHIC_DATA]" at bounding box center [458, 213] width 169 height 15
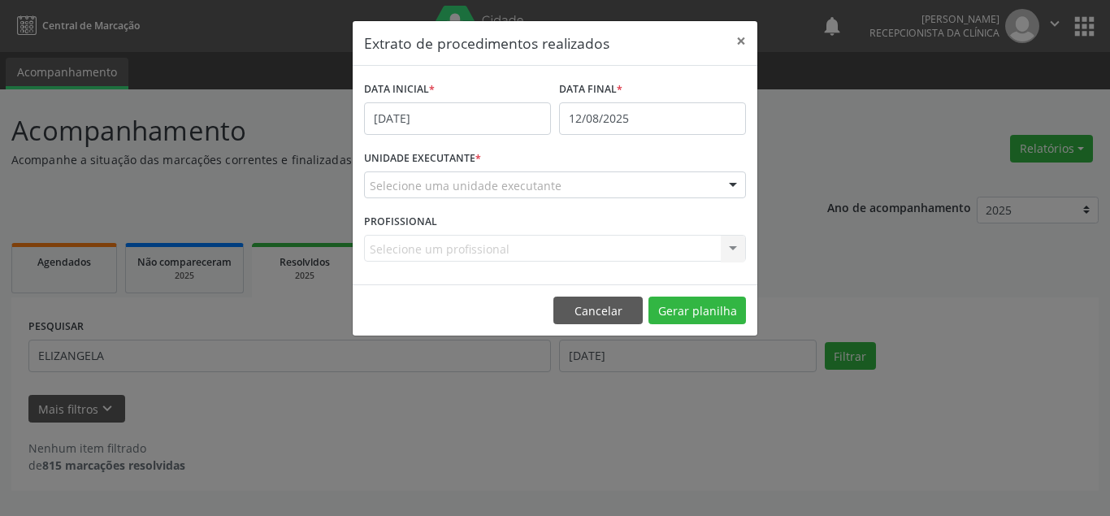
click at [492, 249] on div "Selecione um profissional Nenhum resultado encontrado para: " " Não há nenhuma …" at bounding box center [555, 249] width 382 height 28
click at [733, 248] on div "Selecione um profissional Nenhum resultado encontrado para: " " Não há nenhuma …" at bounding box center [555, 249] width 382 height 28
click at [576, 252] on div "Selecione um profissional Nenhum resultado encontrado para: " " Não há nenhuma …" at bounding box center [555, 249] width 382 height 28
click at [718, 300] on button "Gerar planilha" at bounding box center [696, 311] width 97 height 28
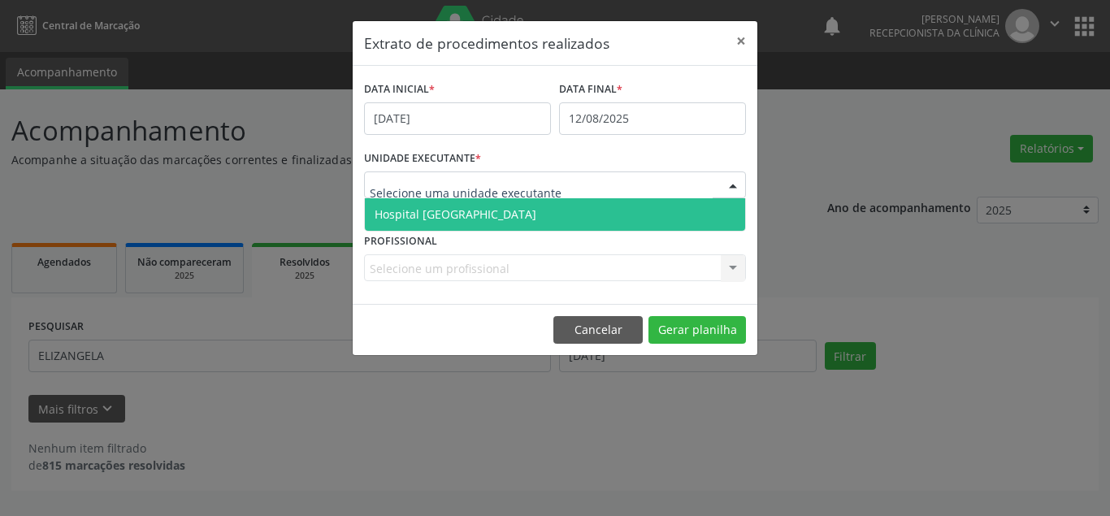
click at [625, 190] on div at bounding box center [555, 185] width 382 height 28
click at [545, 212] on span "Hospital [GEOGRAPHIC_DATA]" at bounding box center [555, 214] width 380 height 32
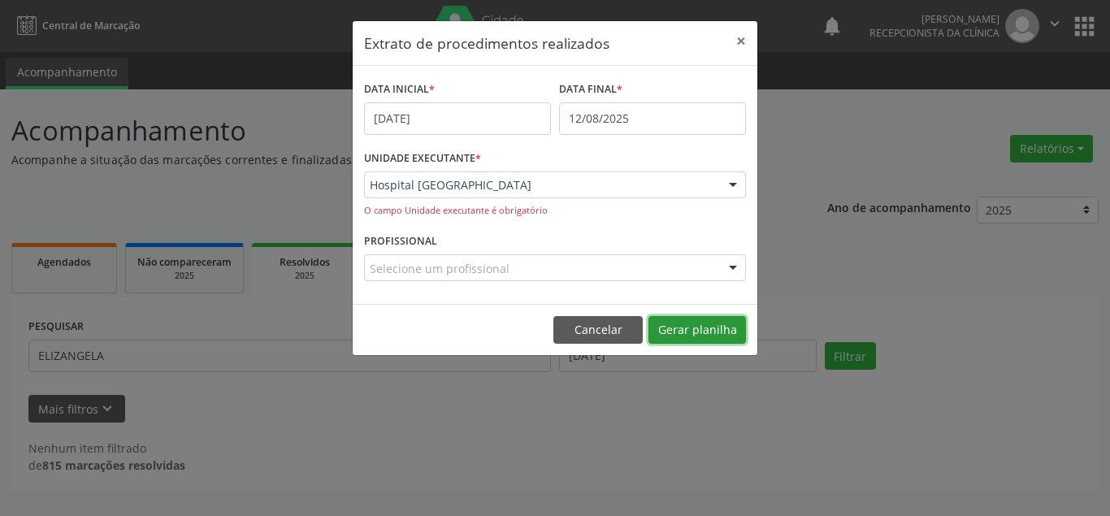
click at [690, 331] on button "Gerar planilha" at bounding box center [696, 330] width 97 height 28
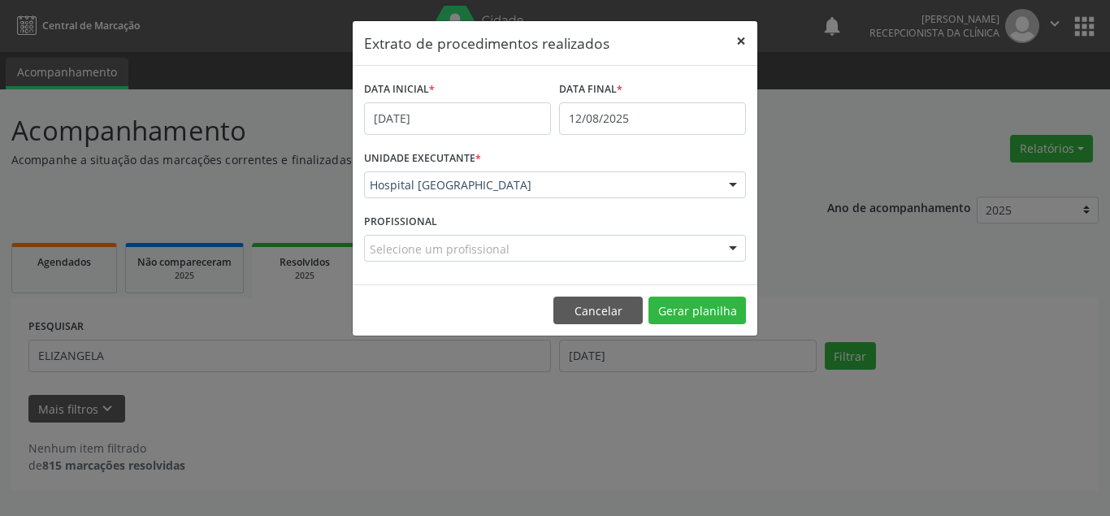
click at [744, 36] on button "×" at bounding box center [741, 41] width 32 height 40
